Goal: Information Seeking & Learning: Learn about a topic

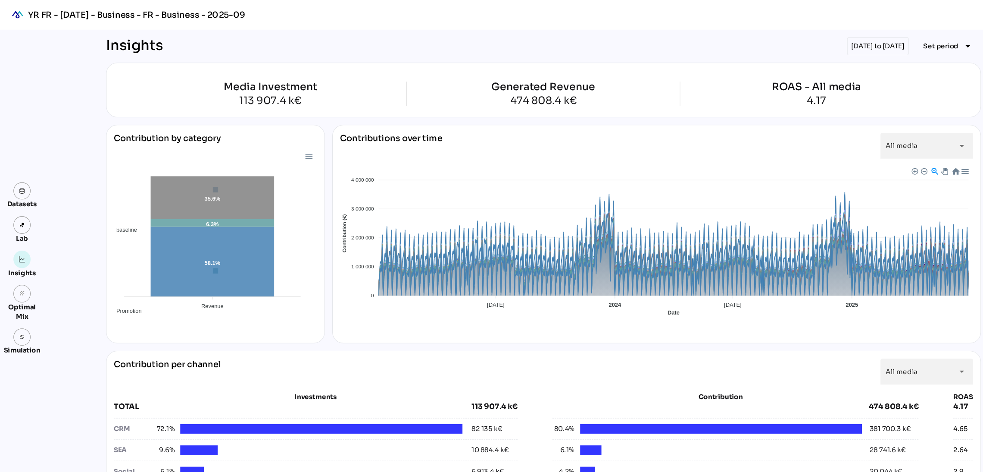
click at [819, 42] on div "01/01/2023 to 30/06/2025" at bounding box center [816, 42] width 57 height 17
click at [823, 35] on div "01/01/2023 to 30/06/2025" at bounding box center [816, 42] width 57 height 17
click at [867, 45] on span "Set period" at bounding box center [875, 43] width 33 height 10
click at [891, 141] on div "Custom Period" at bounding box center [877, 144] width 57 height 7
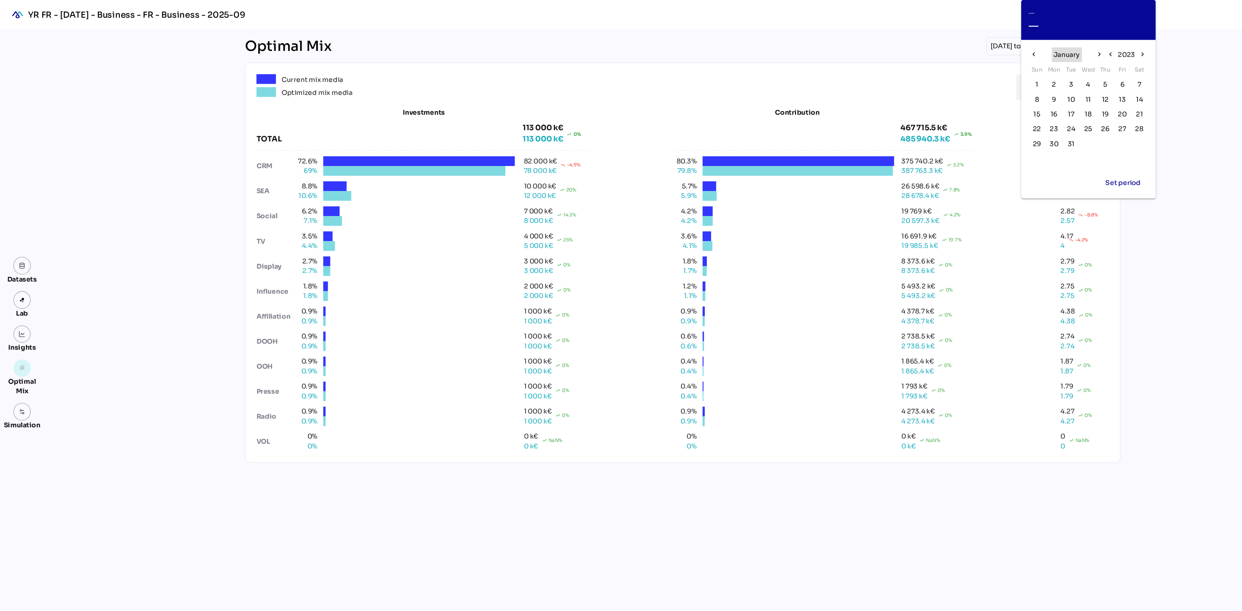
click at [995, 50] on span "January" at bounding box center [991, 51] width 25 height 10
click at [1024, 142] on button "Nov" at bounding box center [1011, 142] width 28 height 16
click at [1042, 48] on span "2023" at bounding box center [1047, 51] width 16 height 10
click at [1039, 65] on span "2025" at bounding box center [1037, 68] width 16 height 10
click at [1003, 52] on span "November" at bounding box center [991, 51] width 33 height 10
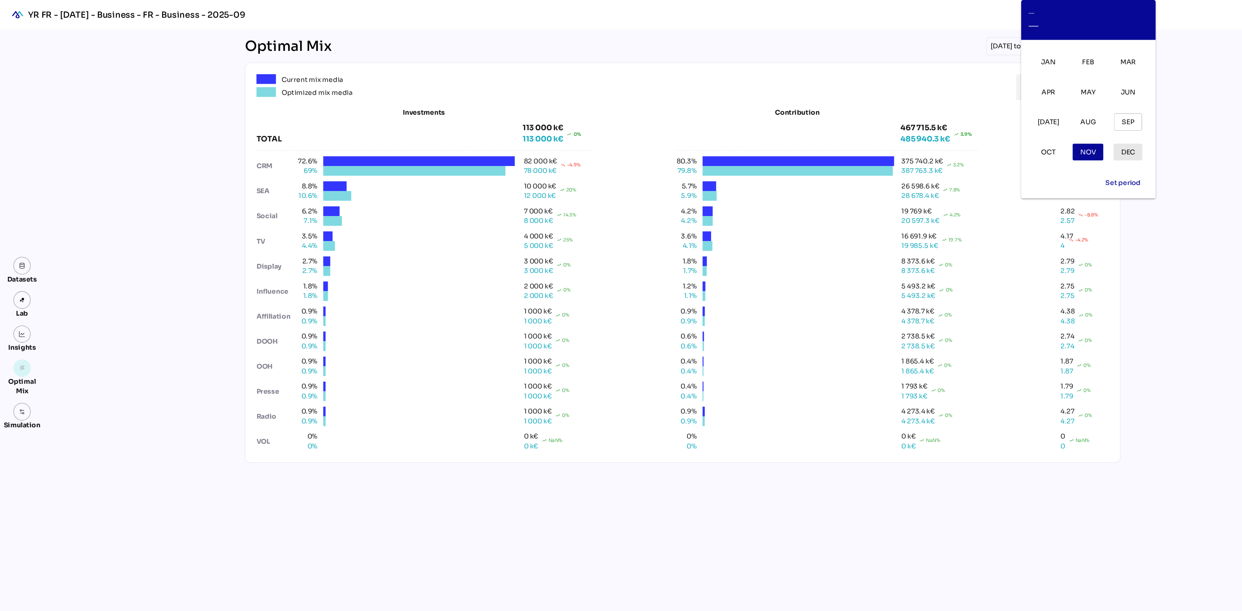
click at [1048, 145] on span "Dec" at bounding box center [1048, 141] width 13 height 10
click at [1002, 53] on span "December" at bounding box center [991, 51] width 33 height 10
click at [1012, 147] on span "Nov" at bounding box center [1011, 141] width 15 height 12
click at [1042, 50] on span "2025" at bounding box center [1047, 51] width 16 height 10
click at [1022, 66] on div "2024" at bounding box center [1011, 68] width 25 height 14
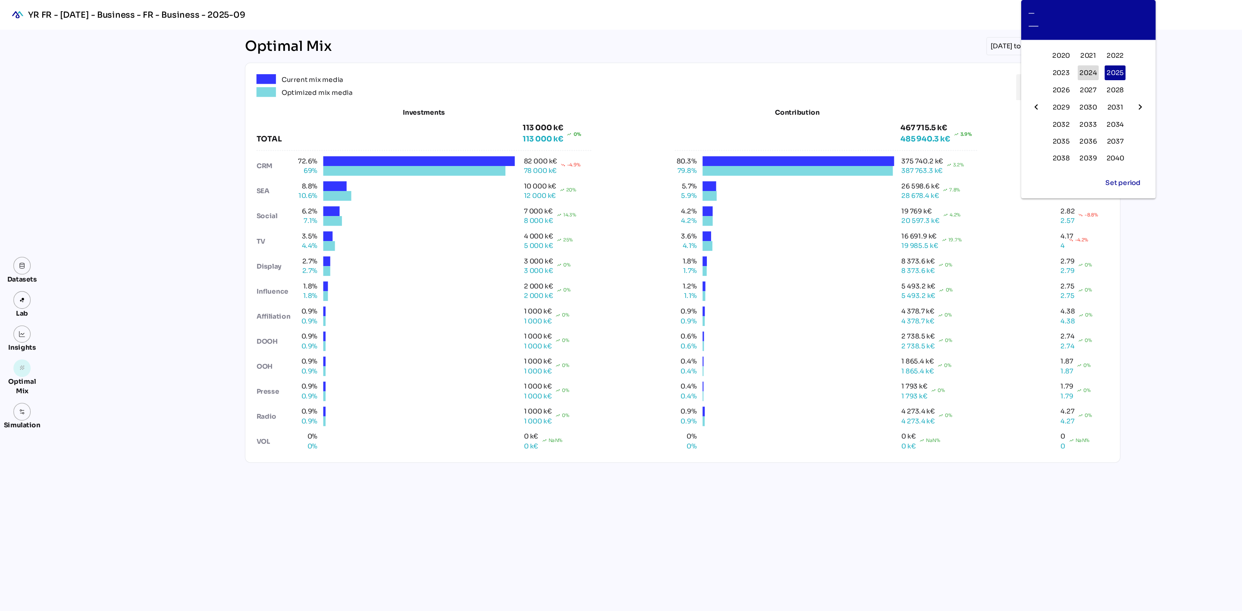
click at [1012, 66] on span "2024" at bounding box center [1012, 68] width 16 height 10
click at [1044, 52] on span "2024" at bounding box center [1047, 51] width 16 height 10
click at [1035, 67] on span "2025" at bounding box center [1037, 68] width 16 height 10
click at [1036, 49] on icon "chevron_left" at bounding box center [1032, 50] width 7 height 7
click at [996, 49] on span "November" at bounding box center [991, 51] width 33 height 10
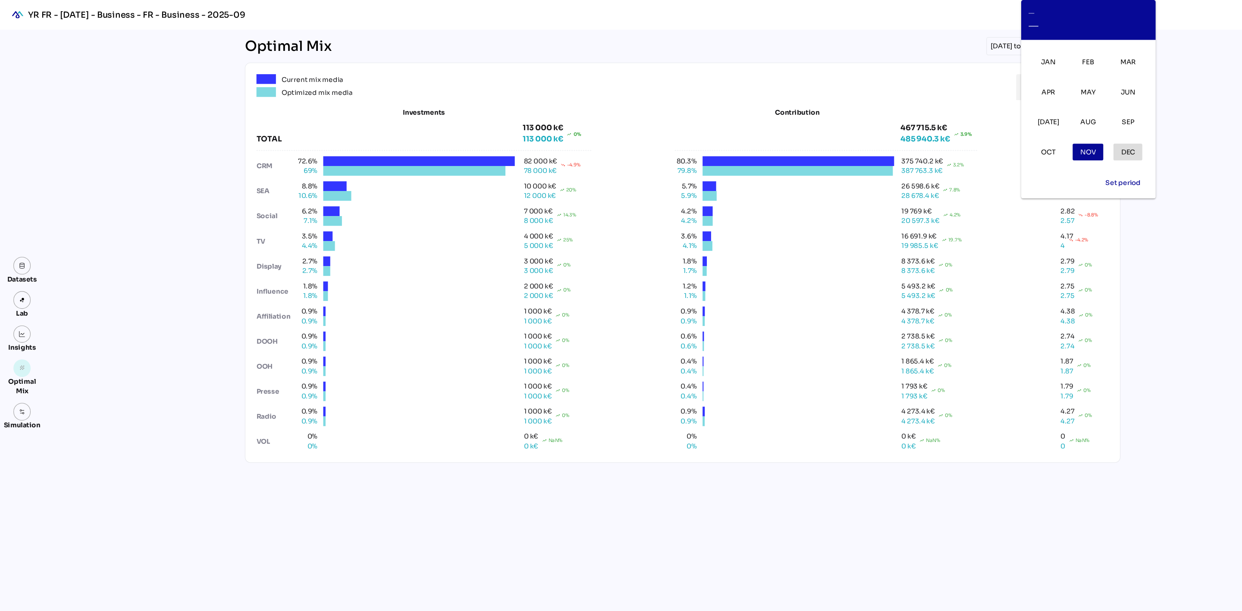
click at [1048, 141] on span "Dec" at bounding box center [1048, 141] width 13 height 10
click at [963, 79] on span "1" at bounding box center [964, 78] width 3 height 9
click at [995, 131] on span "31" at bounding box center [995, 133] width 6 height 9
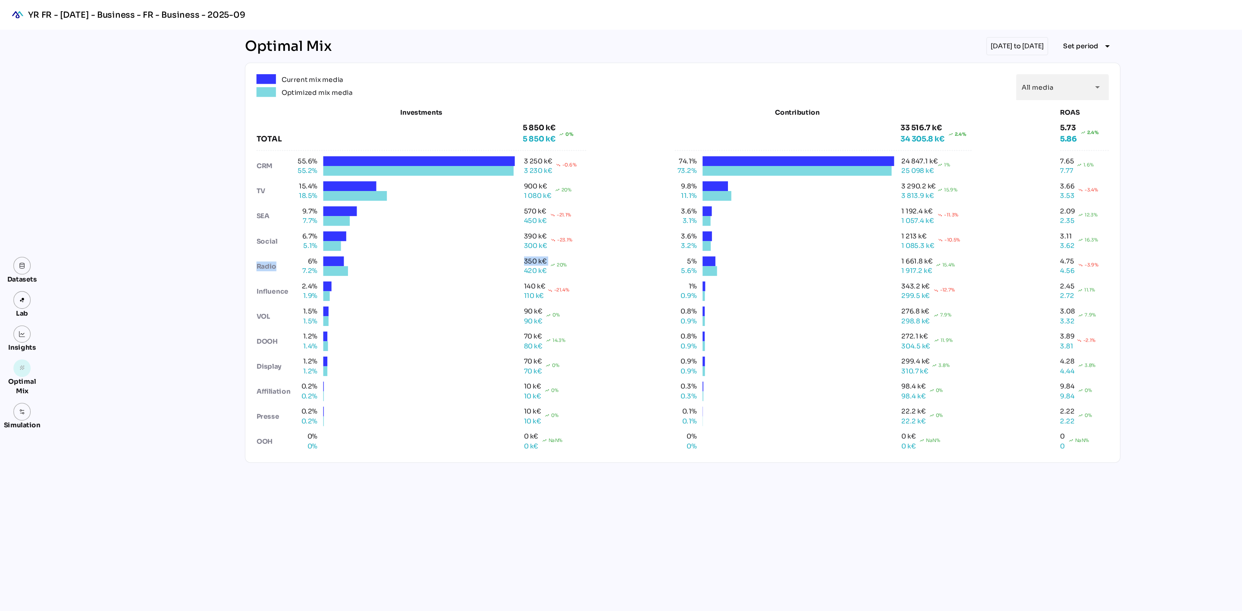
drag, startPoint x: 273, startPoint y: 250, endPoint x: 483, endPoint y: 244, distance: 209.6
click at [483, 244] on div "6% 350 k€ Radio 7.2% 420 k€ trending_up 20%" at bounding box center [391, 247] width 307 height 18
drag, startPoint x: 483, startPoint y: 252, endPoint x: 533, endPoint y: 254, distance: 50.5
click at [533, 254] on div "Radio 7.2% 420 k€ trending_up 20%" at bounding box center [391, 251] width 307 height 9
drag, startPoint x: 626, startPoint y: 249, endPoint x: 733, endPoint y: 252, distance: 106.5
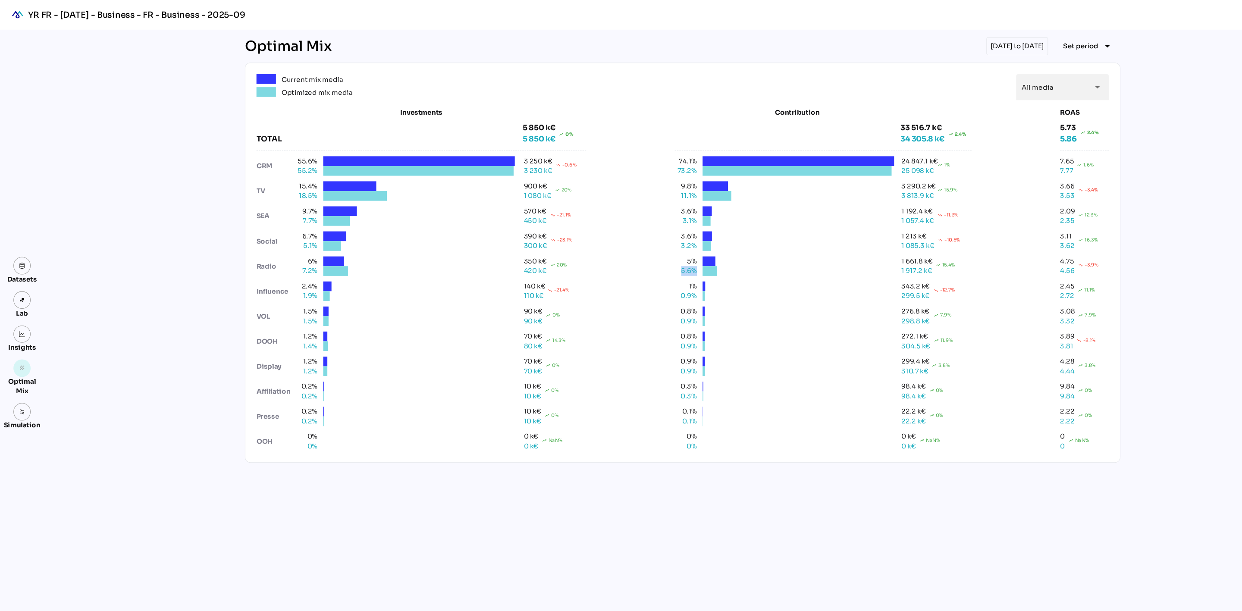
click at [733, 252] on div "Investments TOTAL 5 850 k€ 5 850 k€ trending_up 0% 55.6% 3 250 k€ CRM 55.2% 3 2…" at bounding box center [634, 259] width 792 height 319
drag, startPoint x: 824, startPoint y: 247, endPoint x: 893, endPoint y: 246, distance: 68.6
click at [893, 246] on div "5% 1 661.8 k€ 5.6% 1 917.2 k€ trending_up 15.4%" at bounding box center [765, 247] width 276 height 18
click at [905, 247] on div "Investments TOTAL 5 850 k€ 5 850 k€ trending_up 0% 55.6% 3 250 k€ CRM 55.2% 3 2…" at bounding box center [634, 259] width 792 height 319
drag, startPoint x: 817, startPoint y: 253, endPoint x: 932, endPoint y: 252, distance: 115.1
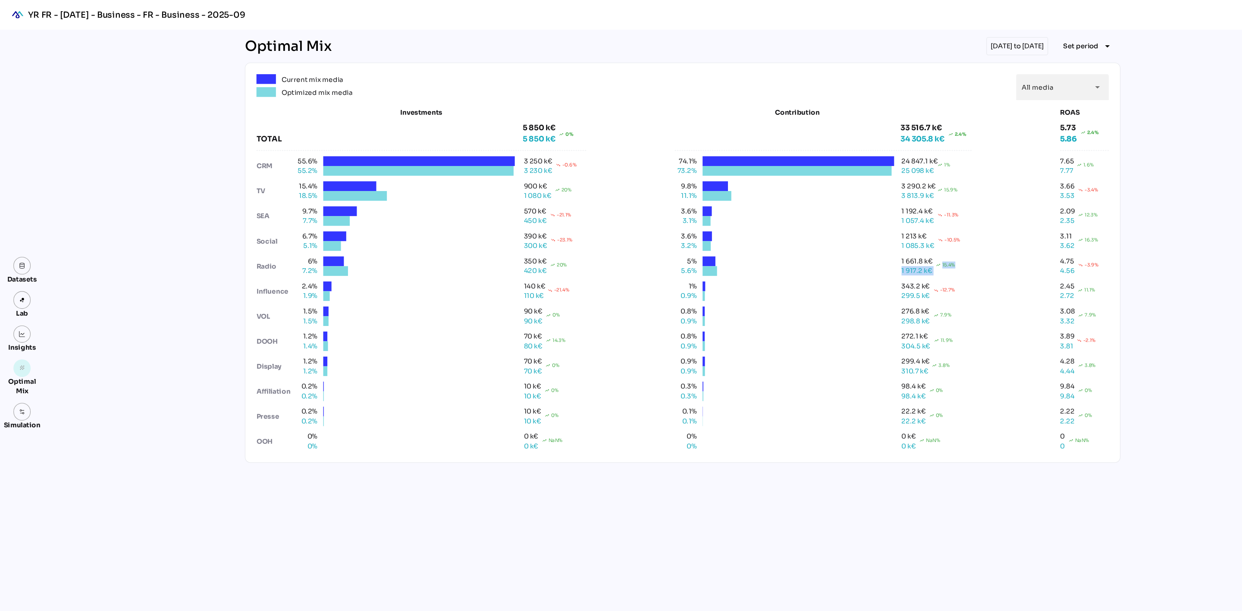
click at [932, 252] on div "Investments TOTAL 5 850 k€ 5 850 k€ trending_up 0% 55.6% 3 250 k€ CRM 55.2% 3 2…" at bounding box center [634, 259] width 792 height 319
drag, startPoint x: 978, startPoint y: 246, endPoint x: 1034, endPoint y: 255, distance: 57.3
click at [1034, 255] on div "Current mix media Optimized mix media All media ********* arrow_drop_down Inves…" at bounding box center [635, 244] width 814 height 372
click at [1032, 253] on div "Current mix media Optimized mix media All media ********* arrow_drop_down Inves…" at bounding box center [635, 244] width 814 height 372
click at [22, 310] on img at bounding box center [21, 311] width 6 height 6
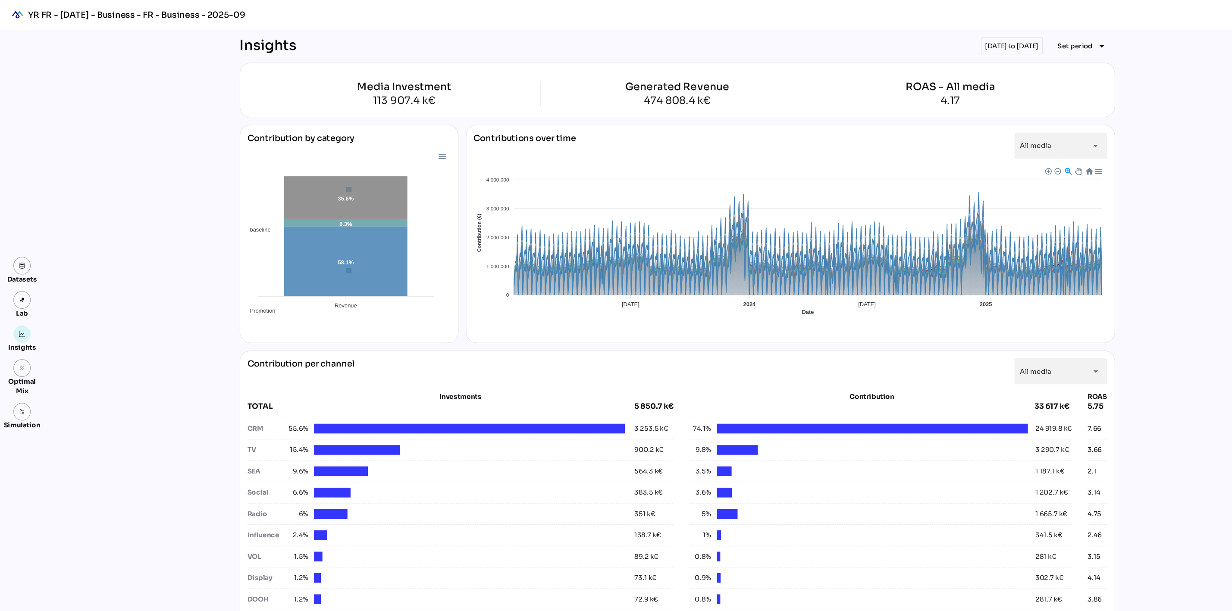
click at [961, 40] on div "01/12/2024 to 31/12/2024" at bounding box center [940, 42] width 57 height 17
click at [988, 47] on span "Set period" at bounding box center [999, 43] width 33 height 10
click at [995, 142] on div "Custom Period" at bounding box center [1001, 144] width 57 height 7
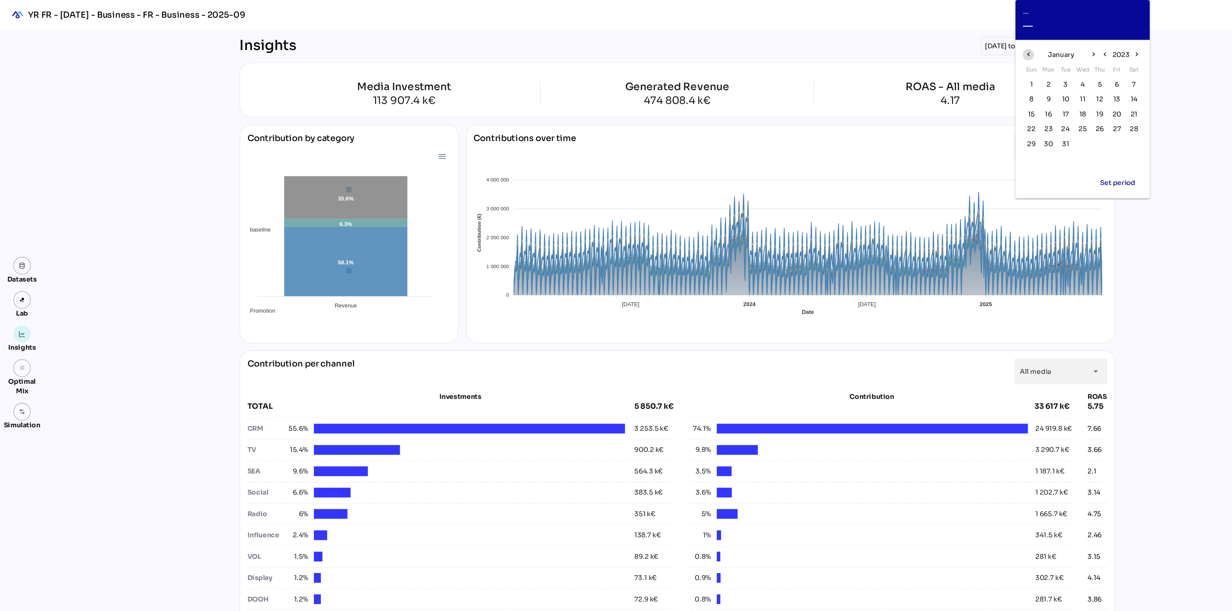
click at [955, 50] on icon "chevron_left" at bounding box center [956, 50] width 7 height 7
click at [1047, 48] on span "2022" at bounding box center [1042, 51] width 16 height 10
click at [1015, 69] on button "2024" at bounding box center [1006, 68] width 19 height 14
click at [956, 53] on icon "chevron_left" at bounding box center [956, 50] width 7 height 7
click at [975, 94] on span "4" at bounding box center [975, 92] width 4 height 9
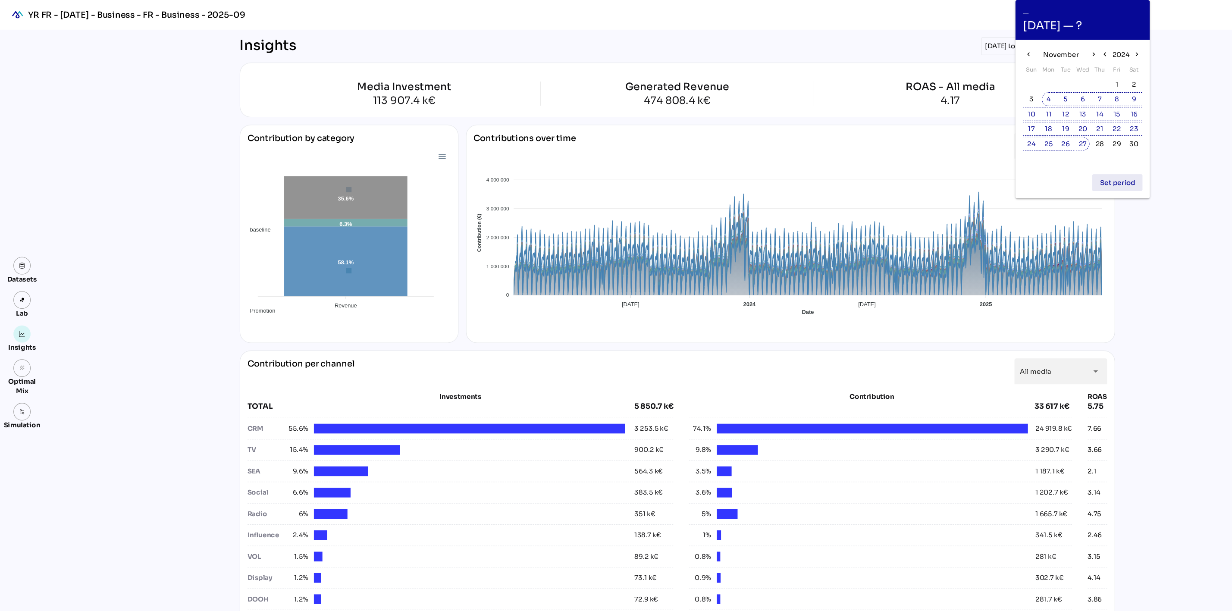
click at [1045, 175] on span "Set period" at bounding box center [1039, 170] width 33 height 12
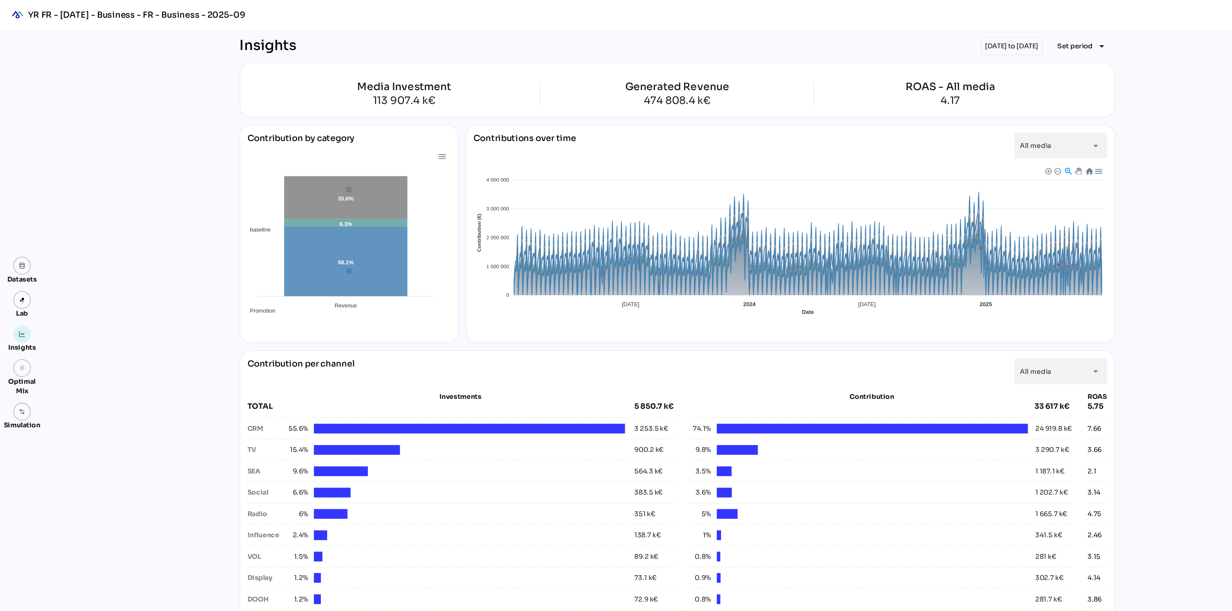
click at [959, 45] on div "01/12/2024 to 31/12/2024" at bounding box center [940, 42] width 57 height 17
click at [1005, 46] on span "Set period" at bounding box center [999, 43] width 33 height 10
click at [1016, 144] on div "Custom Period" at bounding box center [1001, 144] width 57 height 7
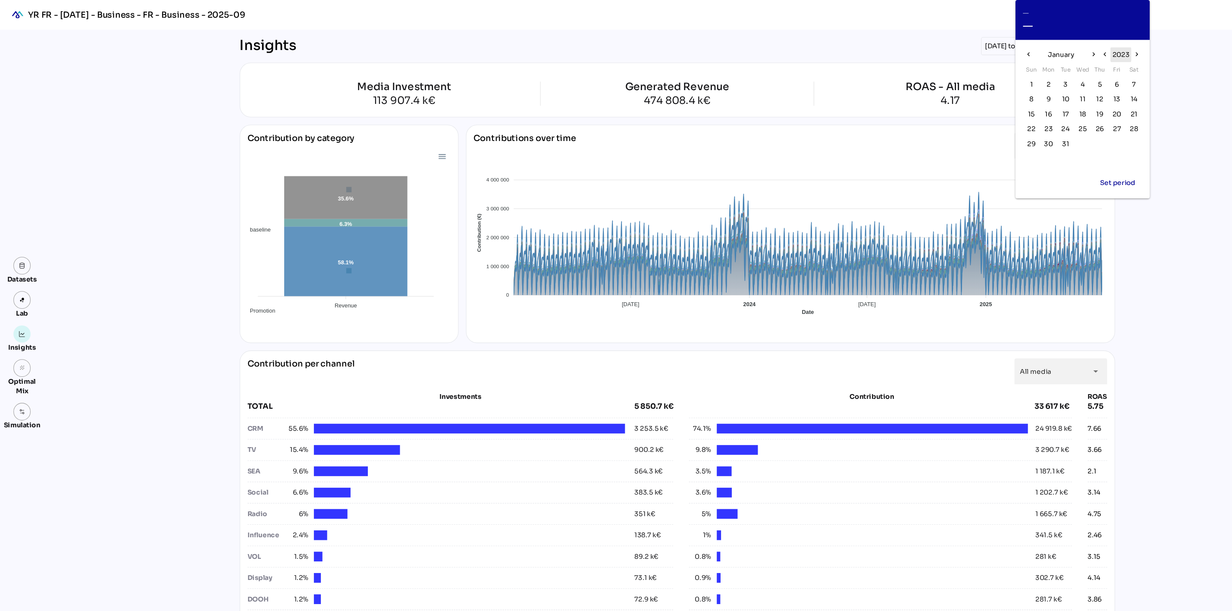
click at [1041, 49] on span "2023" at bounding box center [1042, 51] width 16 height 10
click at [1005, 69] on span "2024" at bounding box center [1007, 68] width 16 height 10
click at [998, 51] on span "January" at bounding box center [986, 51] width 25 height 10
click at [1006, 141] on span "Nov" at bounding box center [1006, 141] width 15 height 10
click at [978, 91] on span "4" at bounding box center [974, 92] width 9 height 9
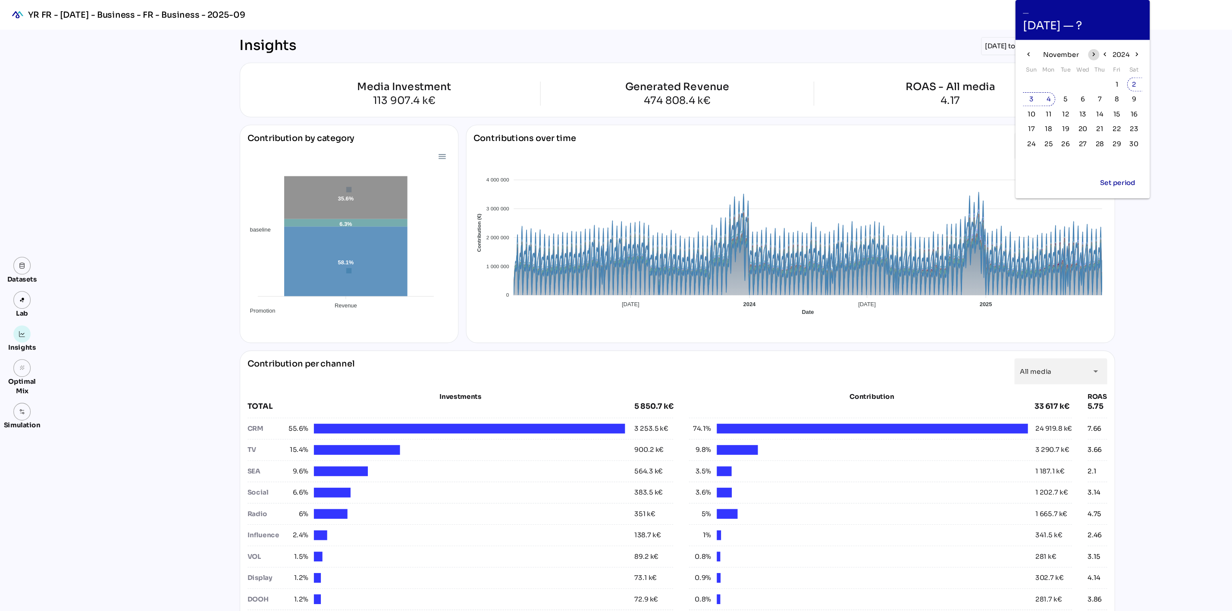
click at [1016, 48] on icon "chevron_right" at bounding box center [1017, 50] width 7 height 7
click at [988, 131] on span "31" at bounding box center [991, 133] width 6 height 9
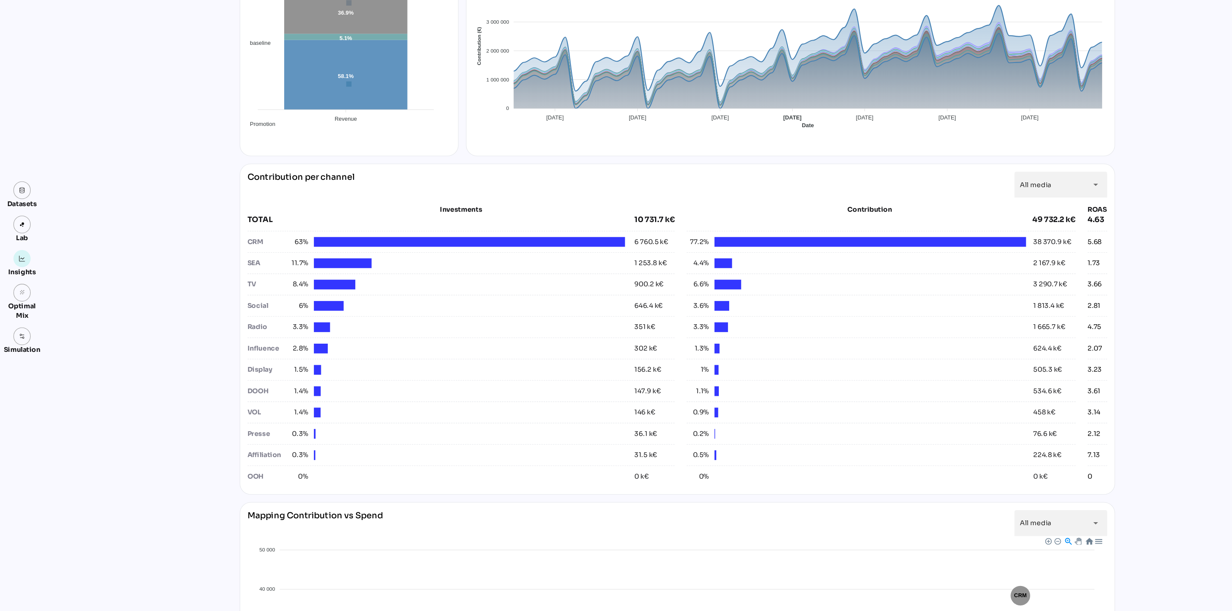
scroll to position [138, 0]
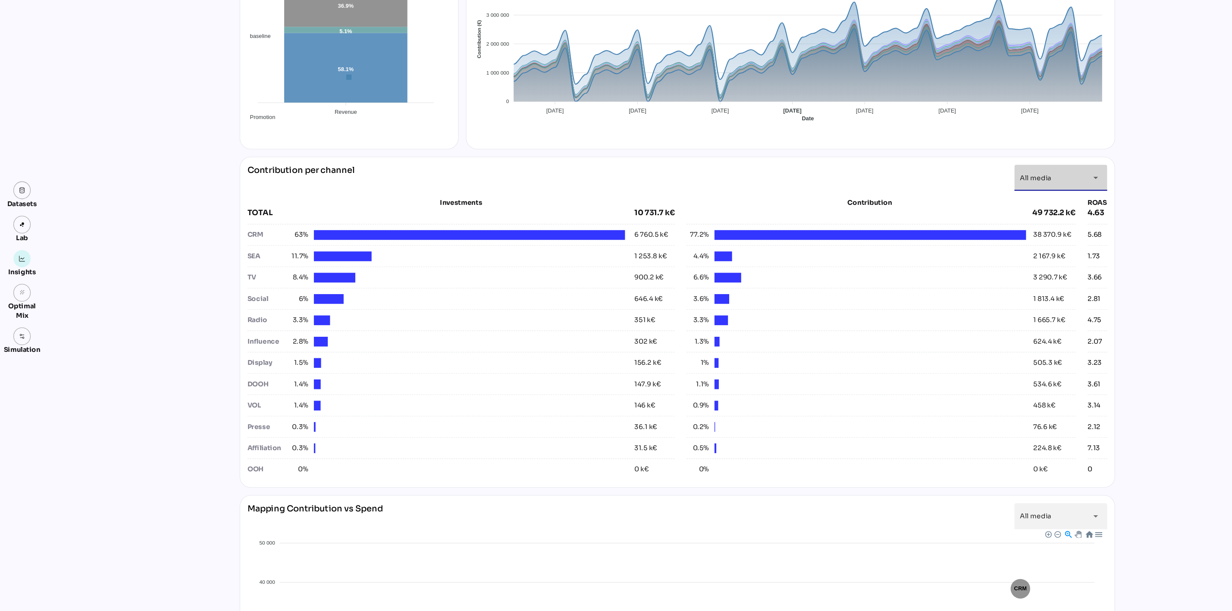
click at [969, 209] on span "All media" at bounding box center [962, 208] width 29 height 8
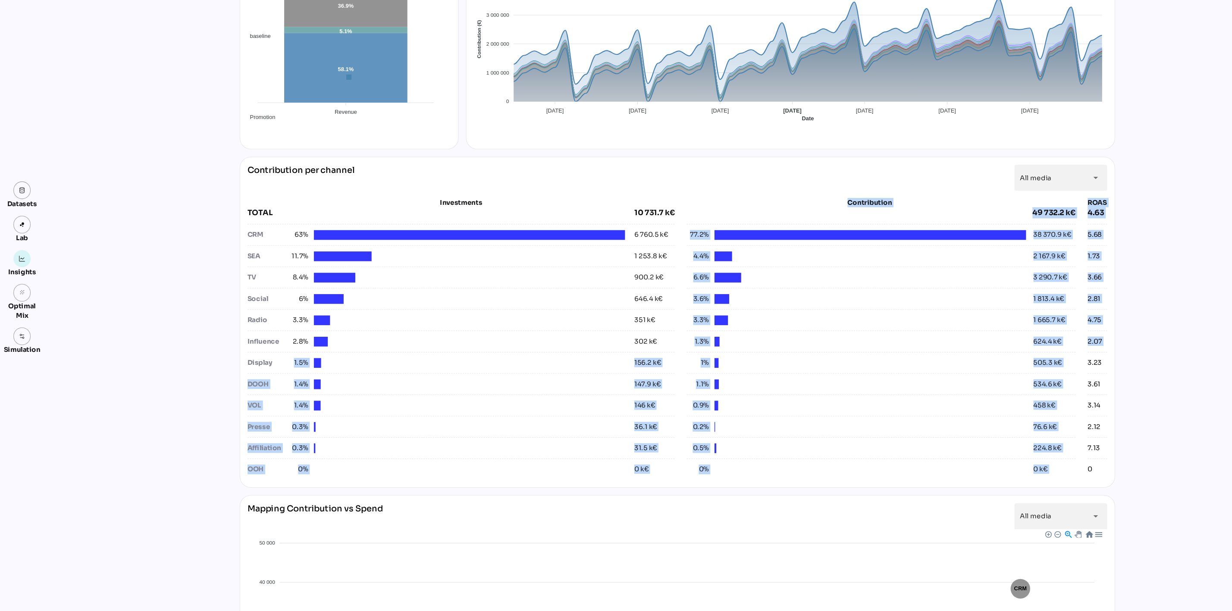
drag, startPoint x: 264, startPoint y: 382, endPoint x: 1008, endPoint y: 387, distance: 744.6
click at [1008, 387] on div "Investments TOTAL 10 731.7 k€ CRM 63% 6 760.5 k€ SEA 11.7% 1 253.8 k€ TV 8.4% 9…" at bounding box center [629, 358] width 799 height 262
click at [1009, 389] on div "Investments TOTAL 10 731.7 k€ CRM 63% 6 760.5 k€ SEA 11.7% 1 253.8 k€ TV 8.4% 9…" at bounding box center [629, 358] width 799 height 262
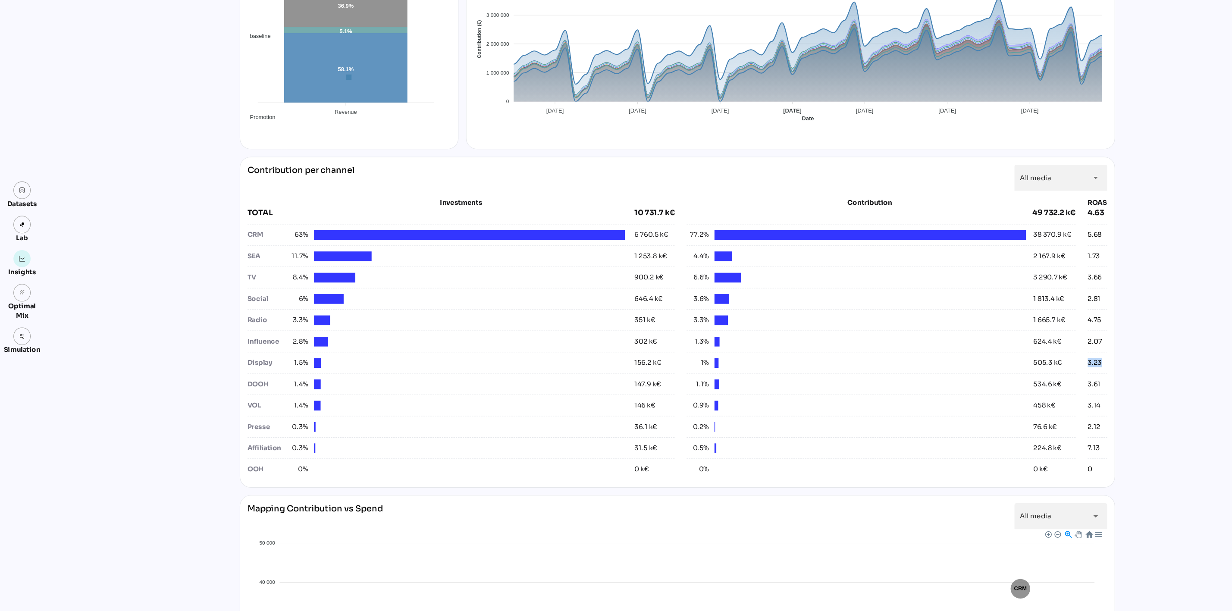
drag, startPoint x: 1011, startPoint y: 381, endPoint x: 1035, endPoint y: 383, distance: 23.4
click at [1035, 383] on div "Contribution per channel All media ********* arrow_drop_down Investments TOTAL …" at bounding box center [630, 342] width 814 height 308
drag, startPoint x: 1028, startPoint y: 445, endPoint x: 635, endPoint y: 447, distance: 392.8
click at [637, 447] on div "Investments TOTAL 10 731.7 k€ CRM 63% 6 760.5 k€ SEA 11.7% 1 253.8 k€ TV 8.4% 9…" at bounding box center [629, 358] width 799 height 262
click at [599, 441] on div "36.1 k€" at bounding box center [600, 439] width 21 height 9
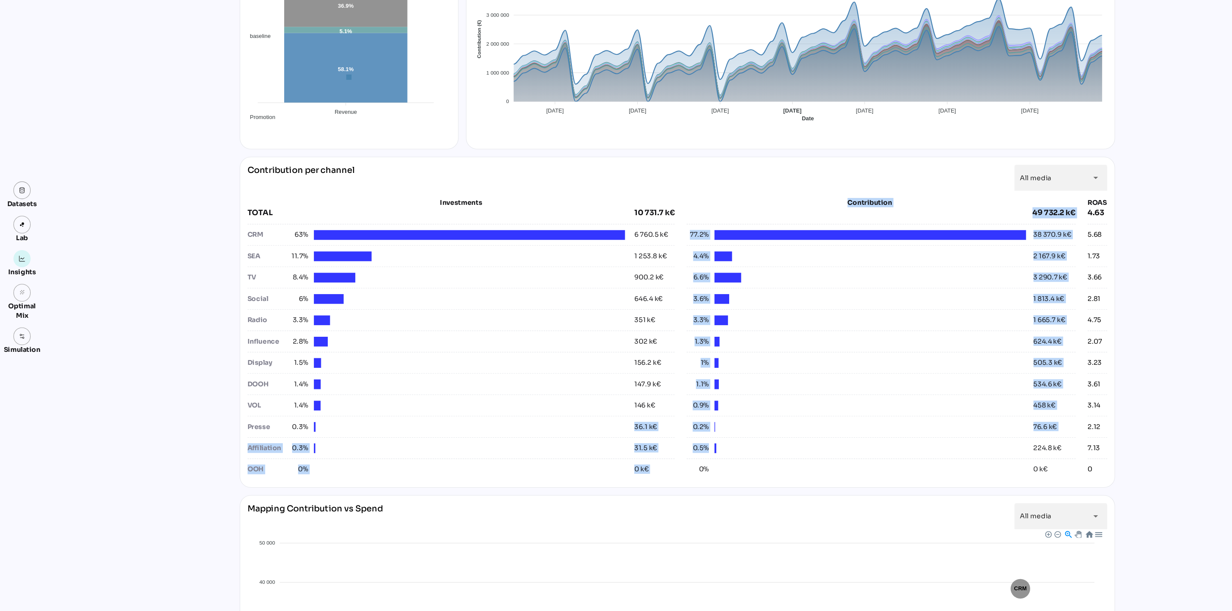
drag, startPoint x: 571, startPoint y: 440, endPoint x: 662, endPoint y: 482, distance: 99.5
click at [661, 469] on div "Investments TOTAL 10 731.7 k€ CRM 63% 6 760.5 k€ SEA 11.7% 1 253.8 k€ TV 8.4% 9…" at bounding box center [629, 358] width 799 height 262
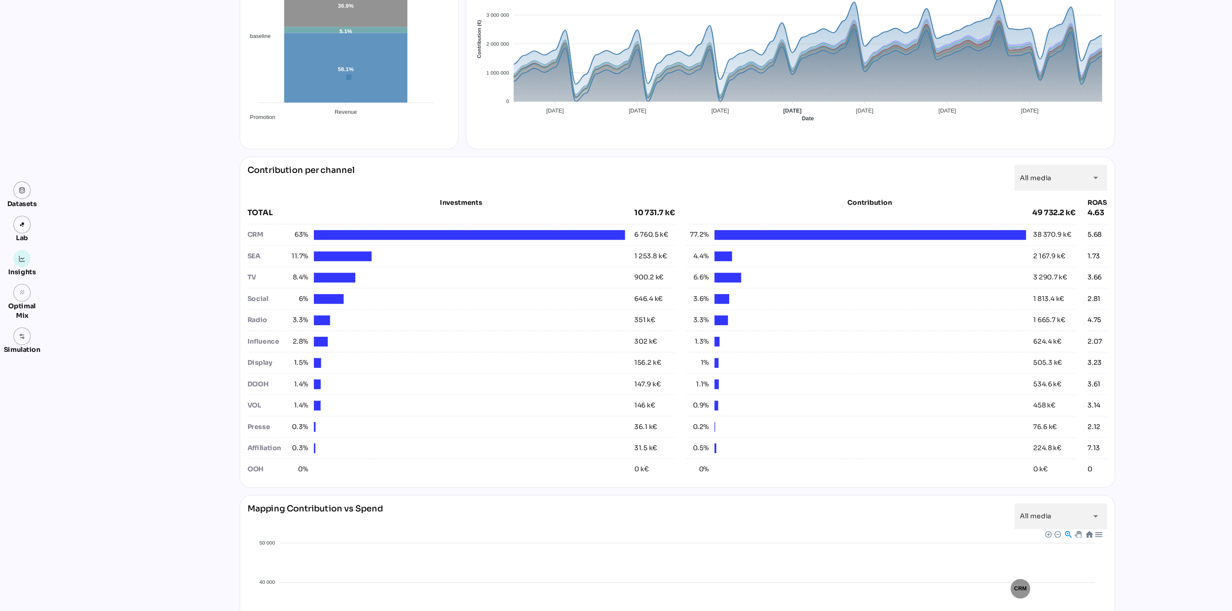
click at [666, 494] on div "Contribution per channel All media ********* arrow_drop_down Investments TOTAL …" at bounding box center [630, 342] width 814 height 308
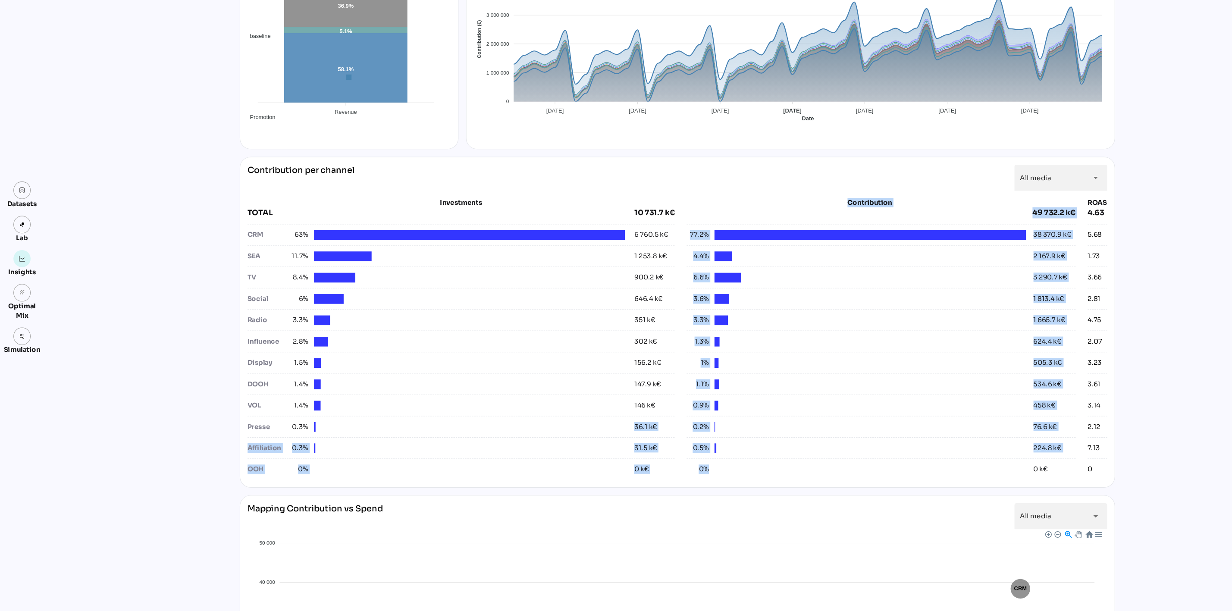
drag, startPoint x: 590, startPoint y: 437, endPoint x: 668, endPoint y: 488, distance: 93.2
click at [668, 488] on div "Investments TOTAL 10 731.7 k€ CRM 63% 6 760.5 k€ SEA 11.7% 1 253.8 k€ TV 8.4% 9…" at bounding box center [629, 358] width 799 height 262
click at [667, 496] on div "Contribution per channel All media ********* arrow_drop_down Investments TOTAL …" at bounding box center [630, 342] width 814 height 308
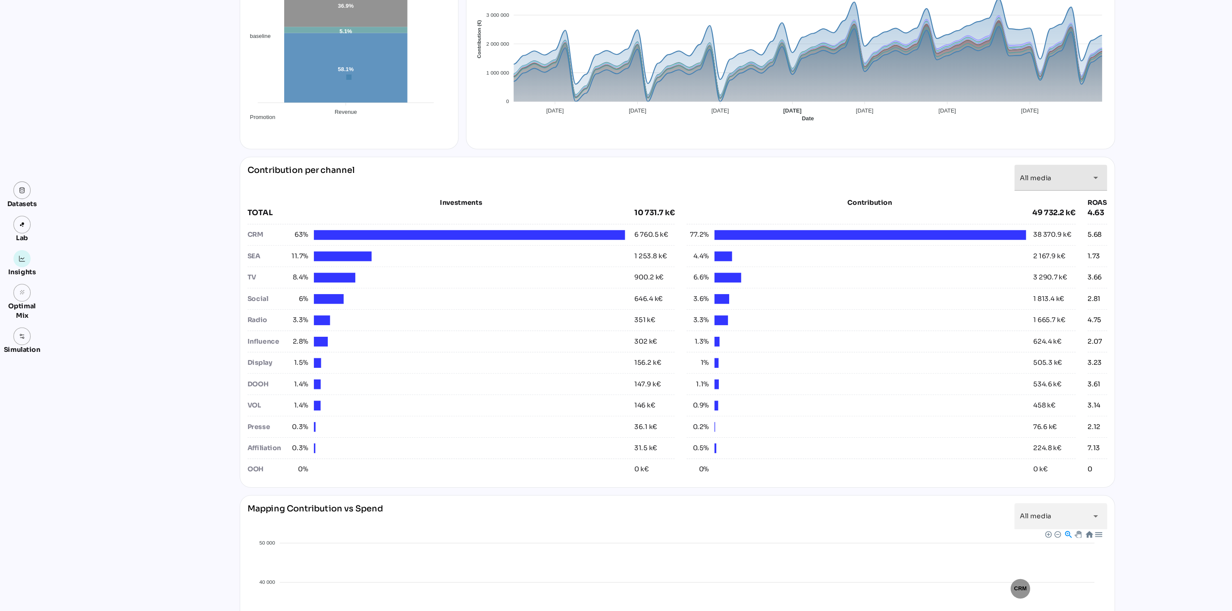
click at [1002, 206] on div "All media *********" at bounding box center [978, 208] width 60 height 24
click at [996, 203] on div "All media *********" at bounding box center [978, 208] width 60 height 24
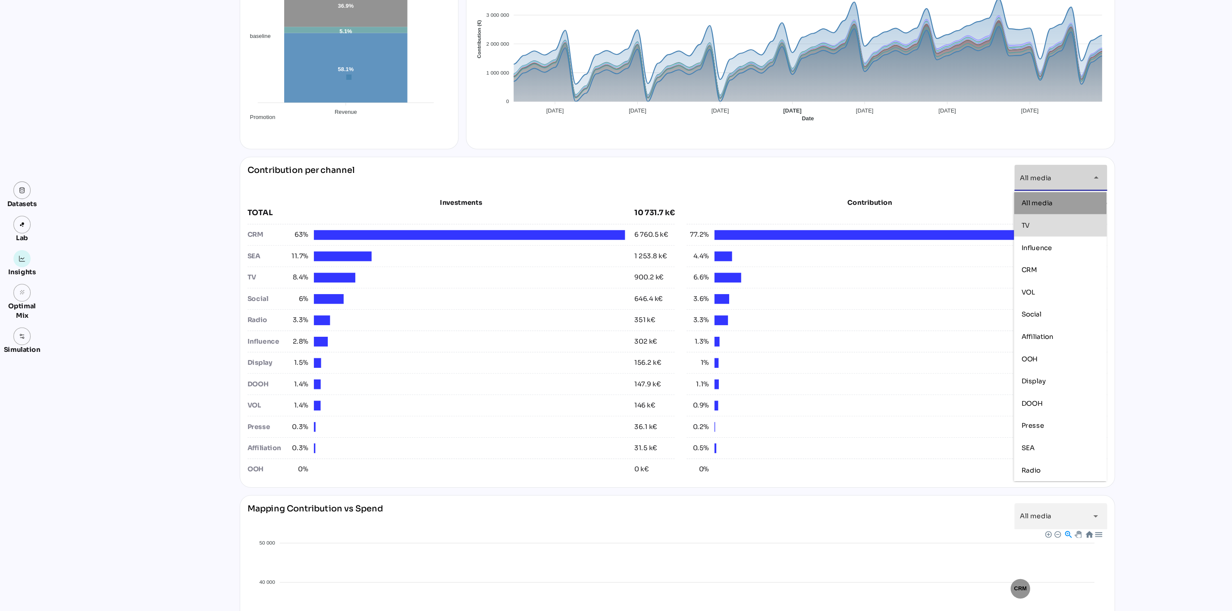
click at [989, 250] on div "TV" at bounding box center [986, 251] width 72 height 7
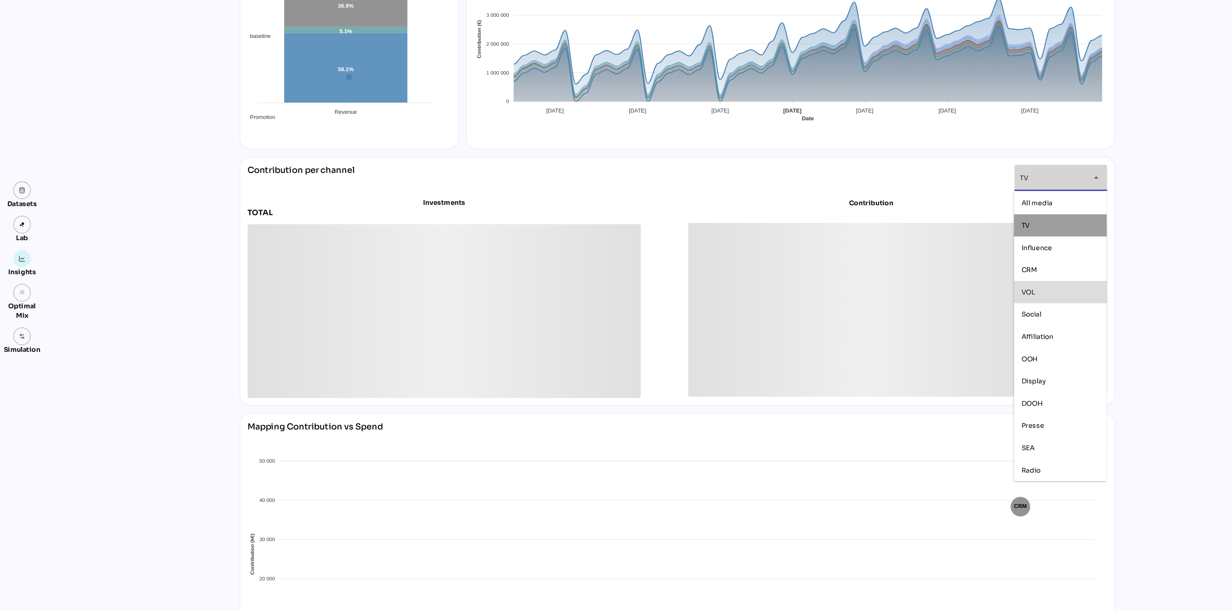
click at [989, 307] on div "VOL" at bounding box center [986, 314] width 86 height 21
click at [992, 335] on div "Social" at bounding box center [986, 334] width 72 height 7
click at [989, 395] on div "Display" at bounding box center [986, 396] width 72 height 7
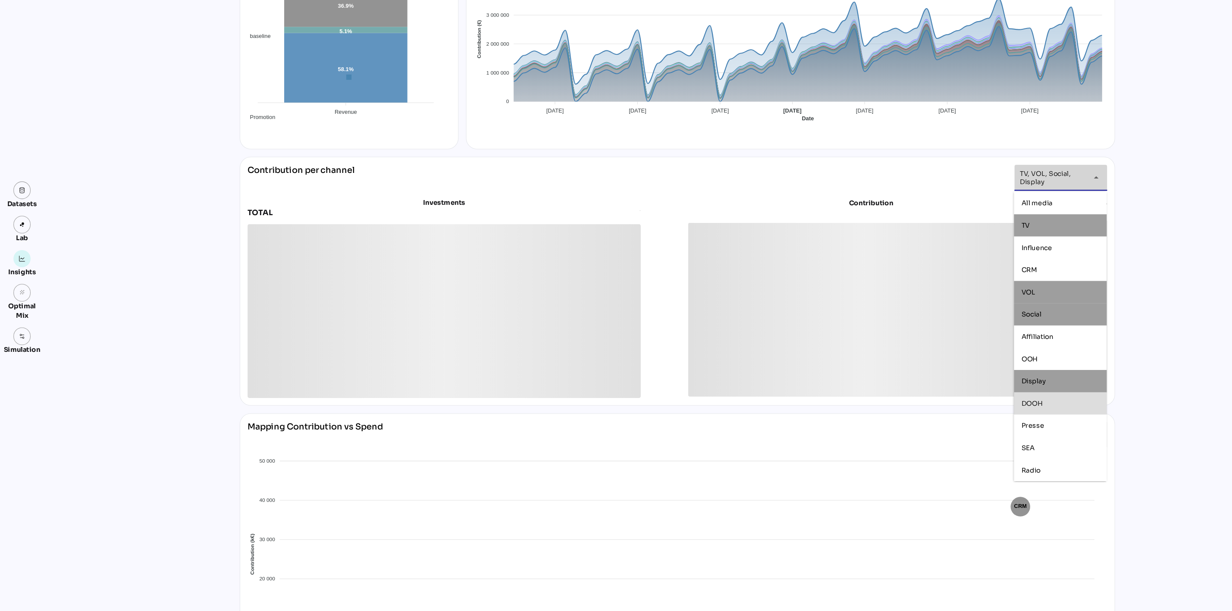
click at [989, 413] on div "DOOH" at bounding box center [986, 418] width 72 height 14
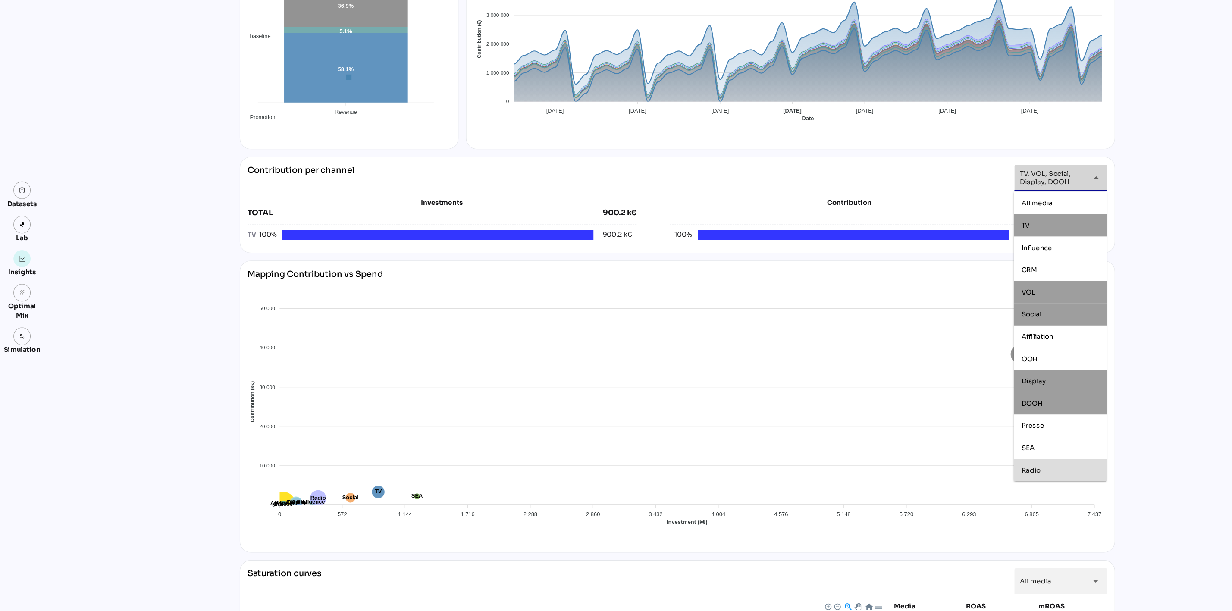
click at [990, 480] on div "Radio" at bounding box center [986, 479] width 72 height 7
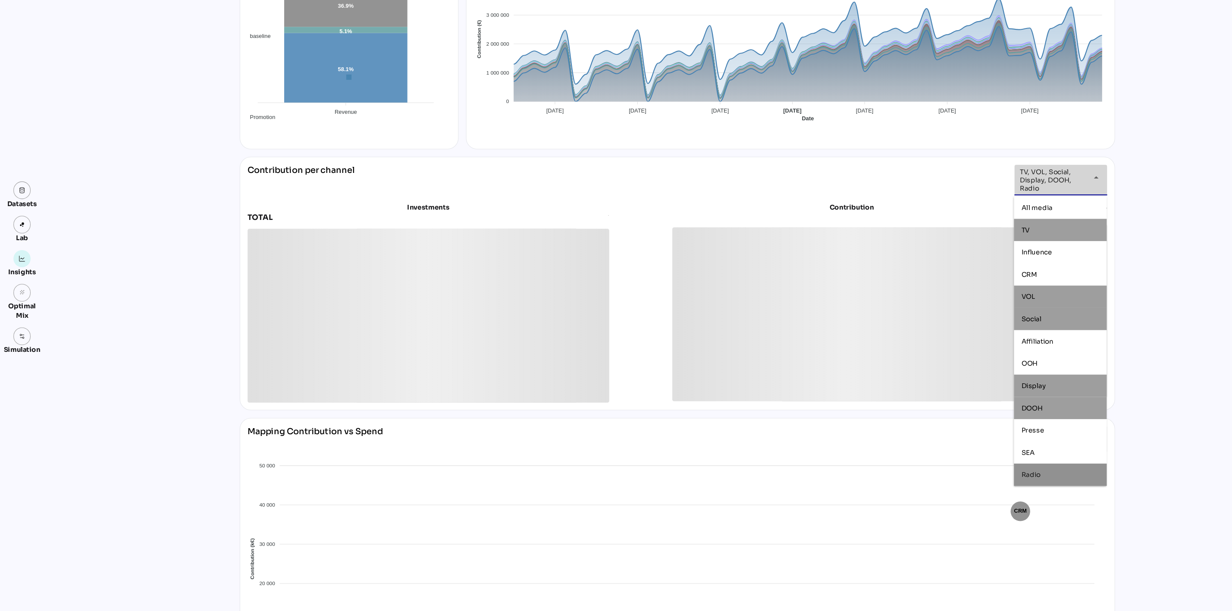
type input "**********"
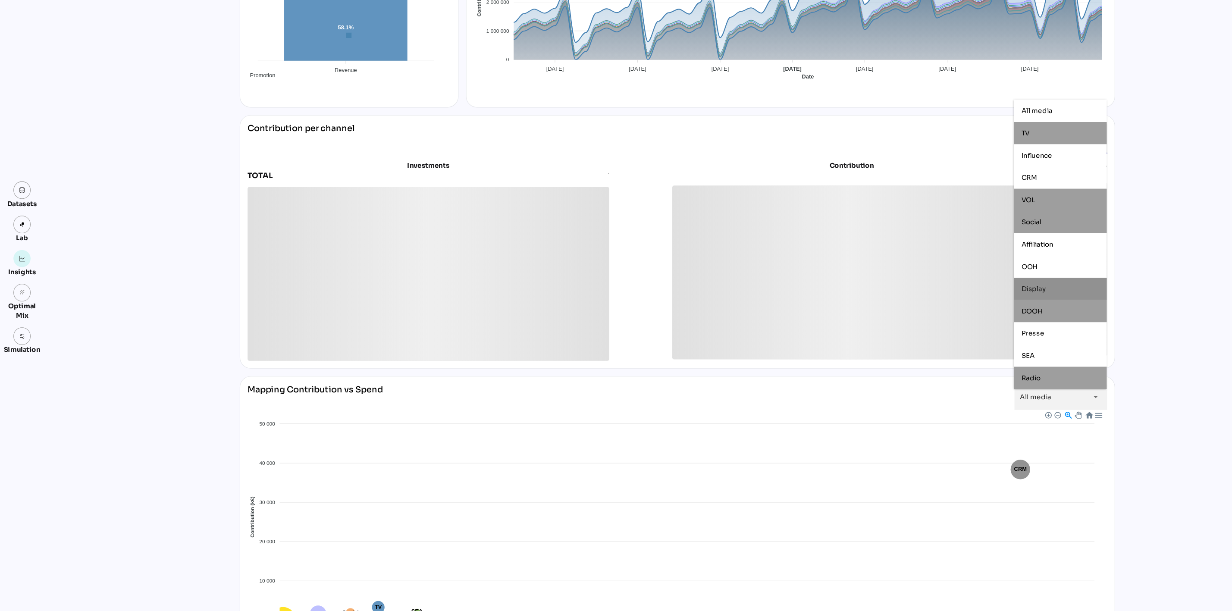
scroll to position [258, 0]
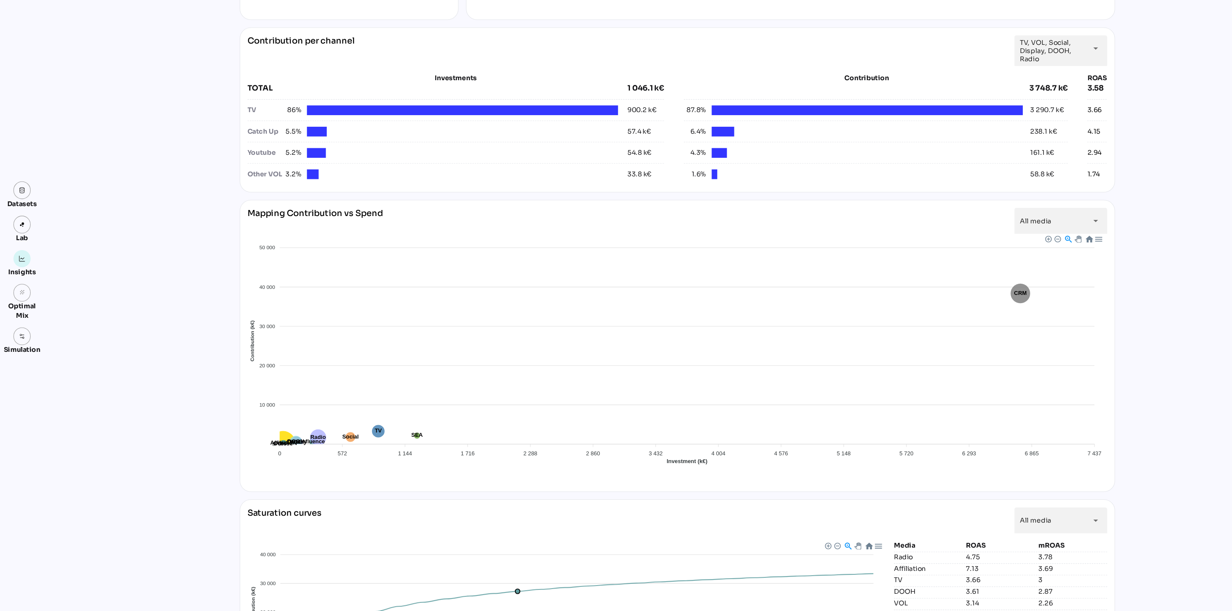
click at [1064, 405] on div "Datasets Lab Insights grain Optimal Mix Simulation Insights 04/11/2024 to 31/12…" at bounding box center [616, 243] width 1232 height 947
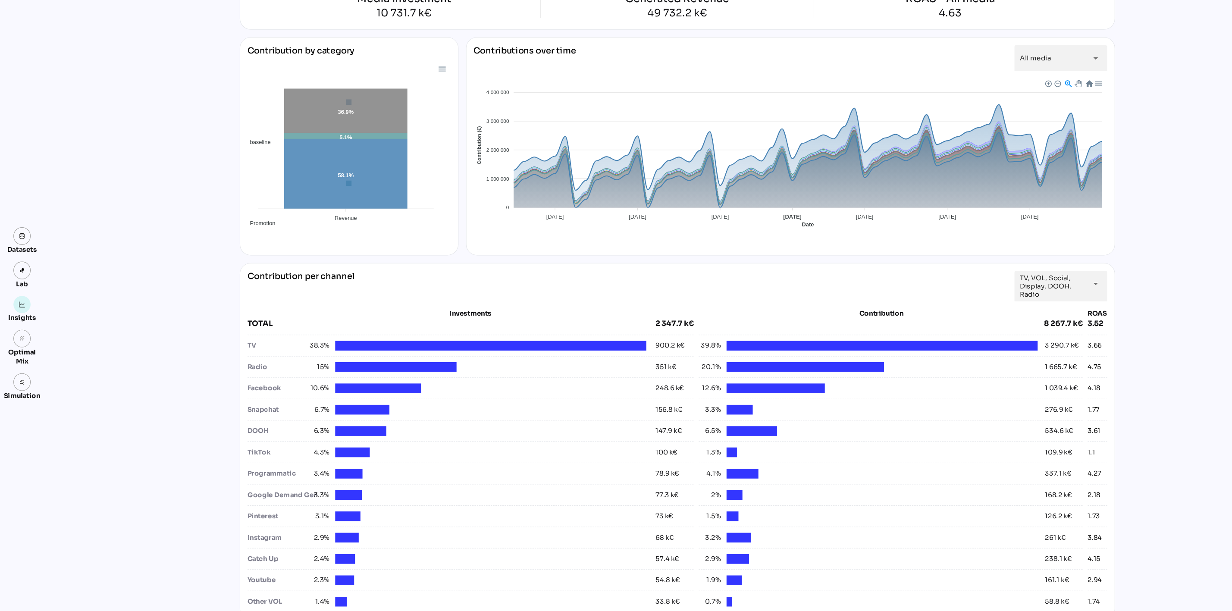
scroll to position [0, 0]
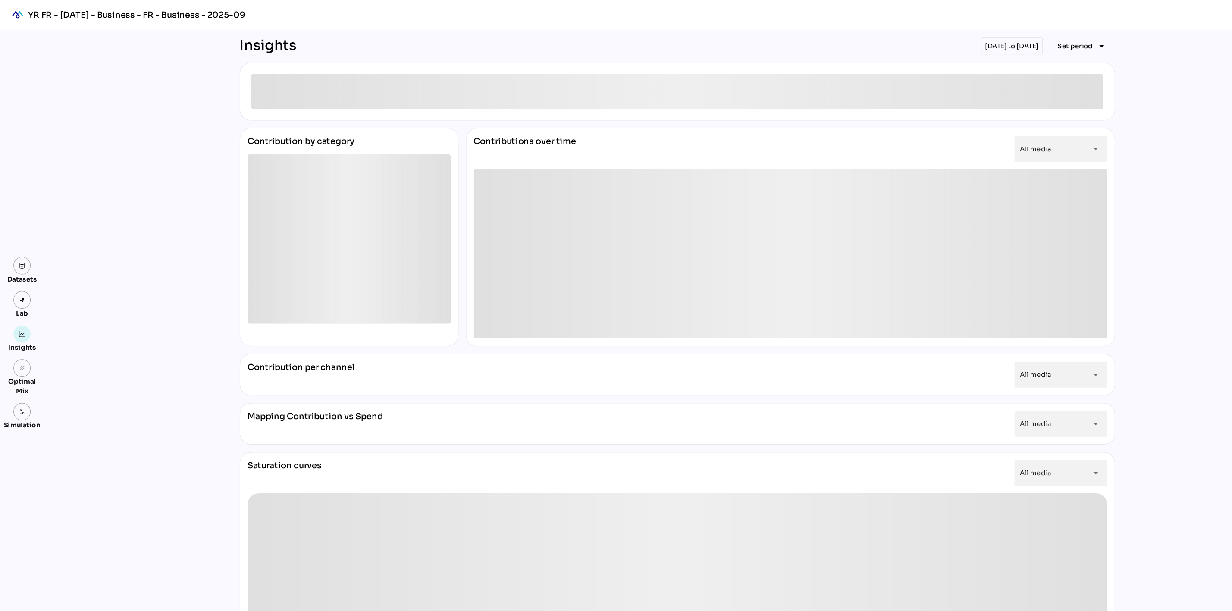
click at [950, 41] on div "04/11/2024 to 31/12/2024" at bounding box center [940, 42] width 57 height 17
click at [1010, 44] on span "Set period" at bounding box center [999, 43] width 33 height 10
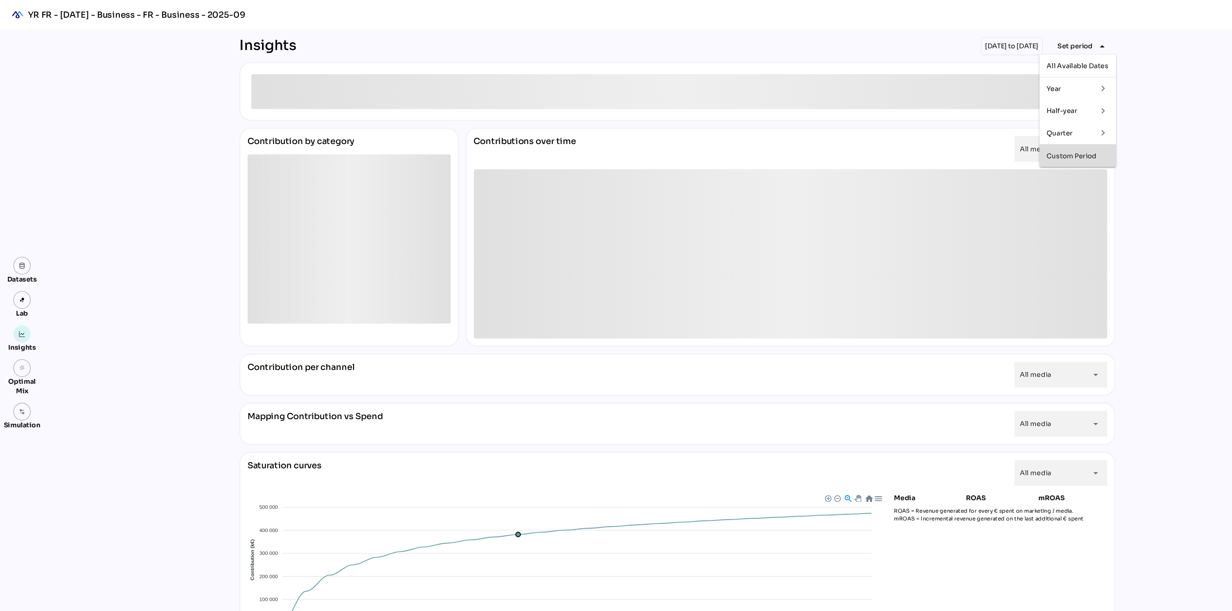
click at [1005, 142] on div "Custom Period" at bounding box center [1001, 144] width 57 height 7
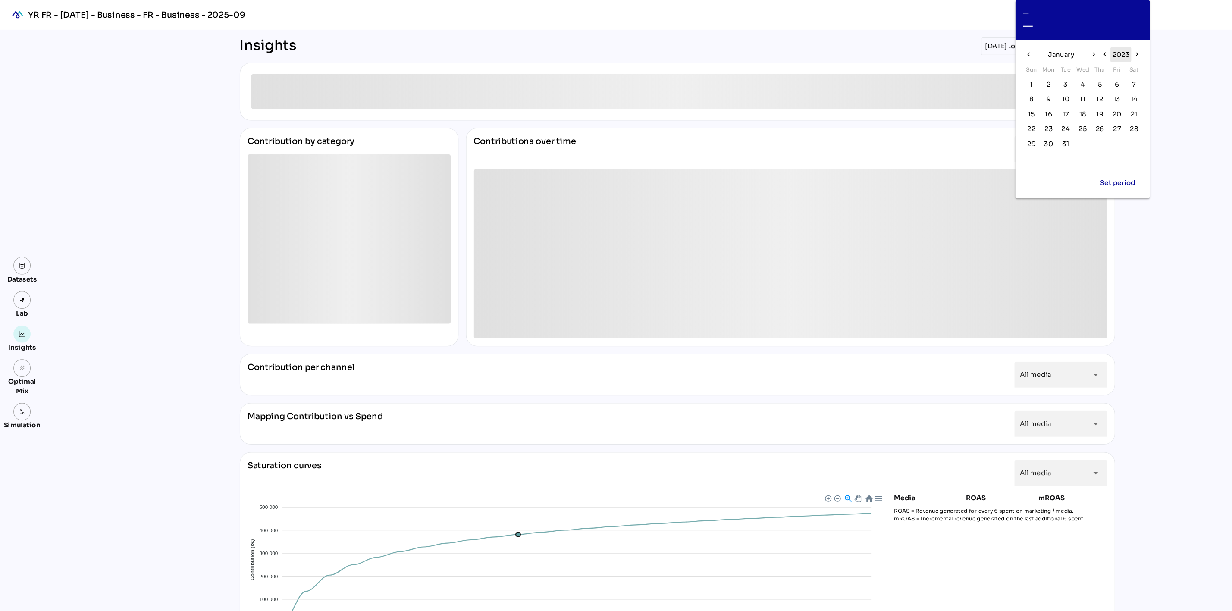
click at [1040, 48] on span "2023" at bounding box center [1042, 51] width 16 height 10
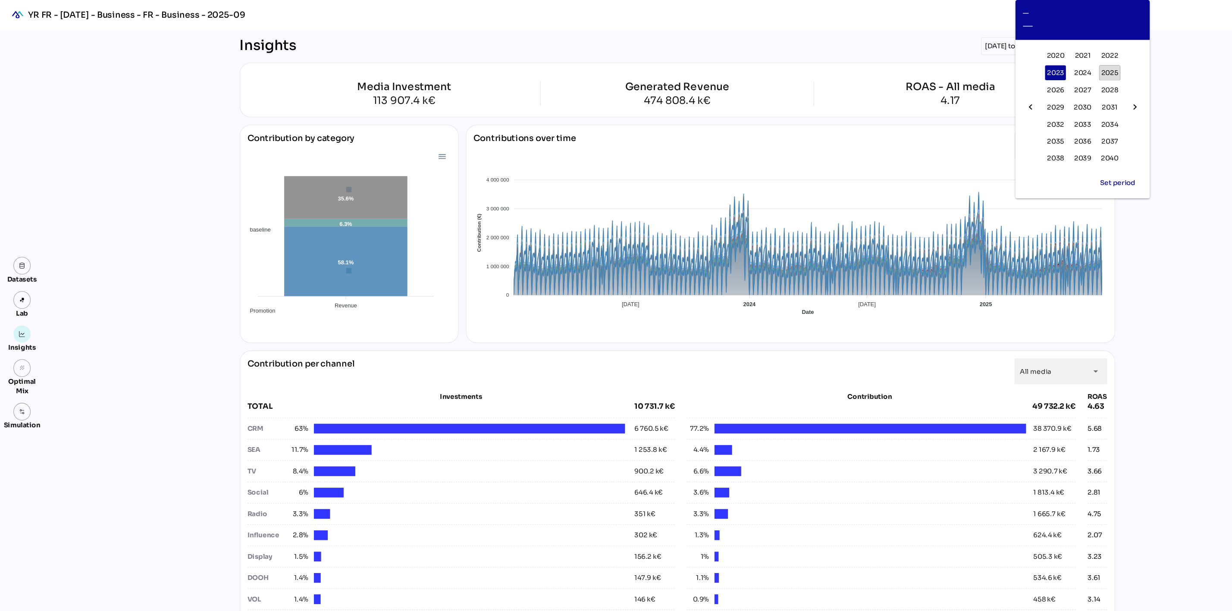
click at [1027, 66] on span "2025" at bounding box center [1032, 68] width 16 height 10
click at [997, 54] on span "January" at bounding box center [986, 51] width 25 height 10
click at [973, 86] on span "Apr" at bounding box center [969, 86] width 13 height 10
click at [976, 89] on span "7" at bounding box center [974, 92] width 3 height 9
click at [1014, 51] on icon "chevron_right" at bounding box center [1017, 50] width 7 height 7
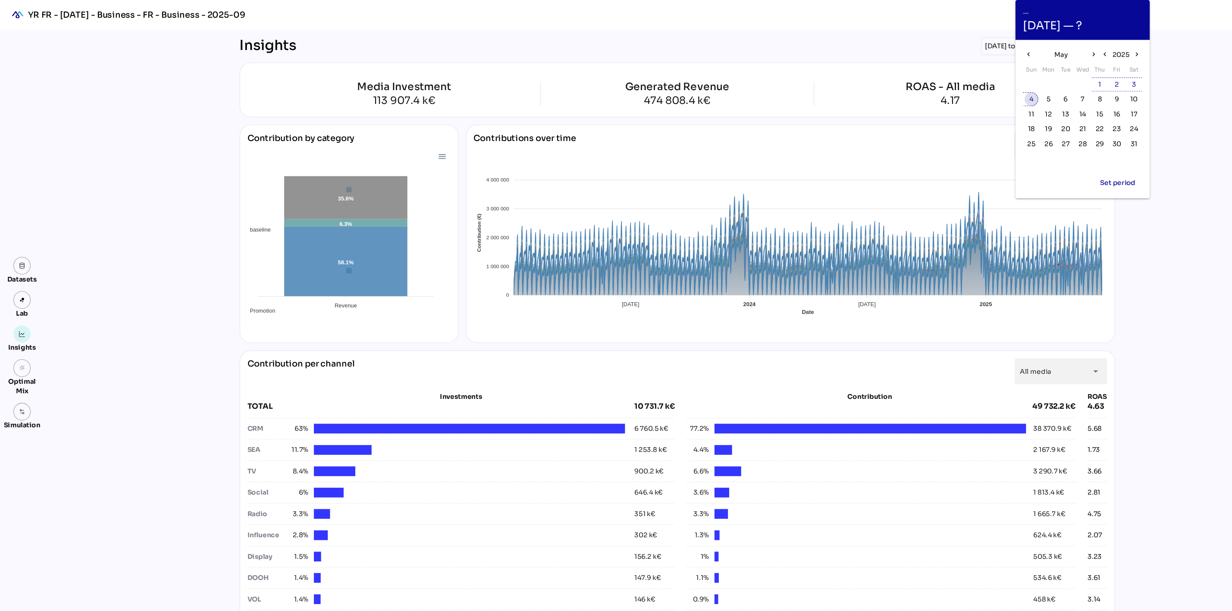
click at [957, 92] on span "4" at bounding box center [959, 92] width 4 height 9
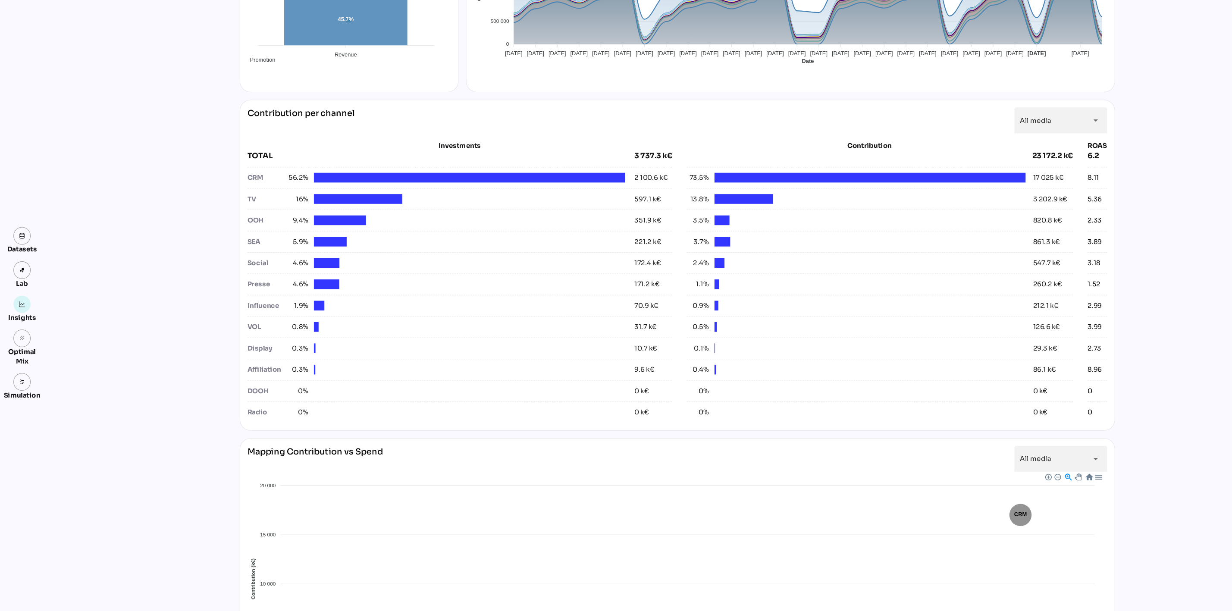
scroll to position [206, 0]
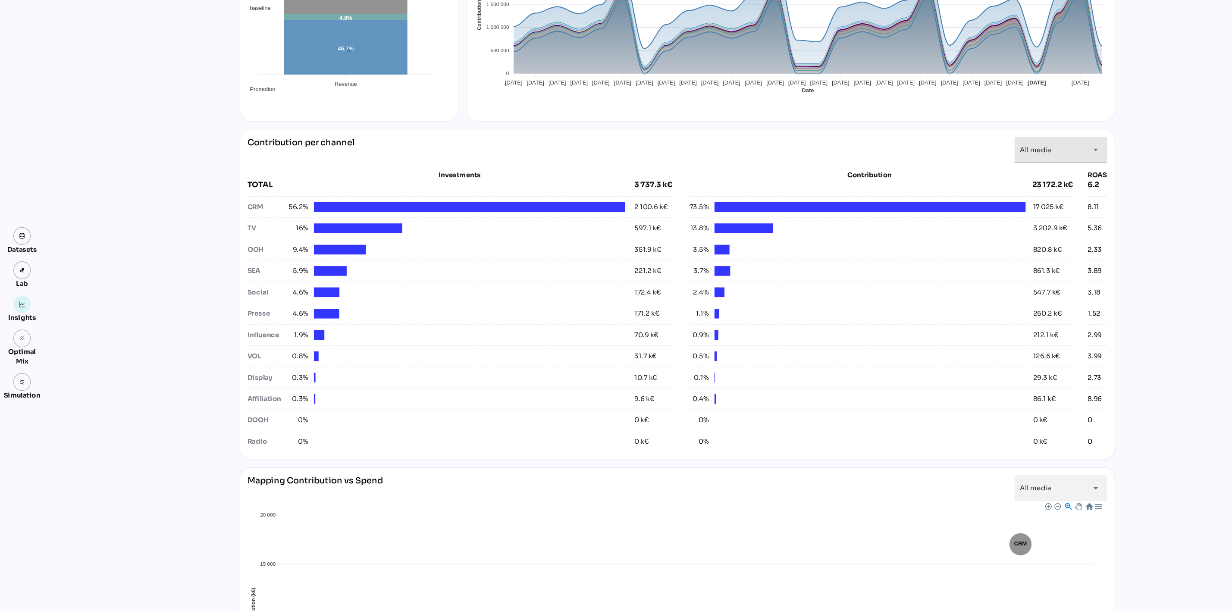
click at [955, 138] on span "All media" at bounding box center [962, 139] width 29 height 8
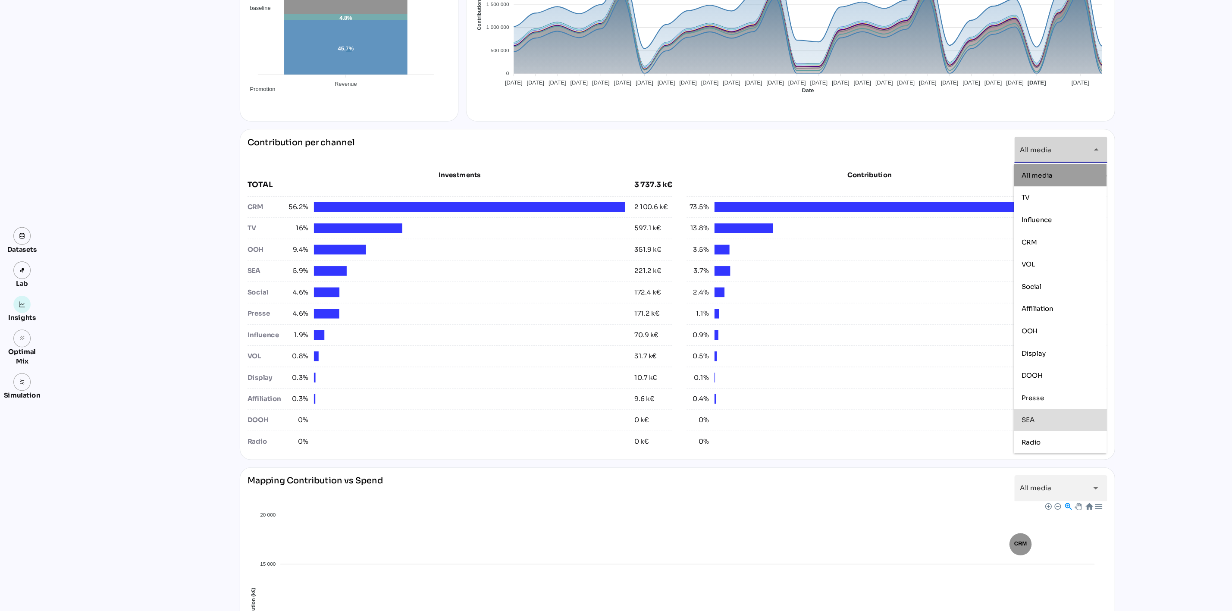
click at [783, 395] on div at bounding box center [808, 390] width 289 height 9
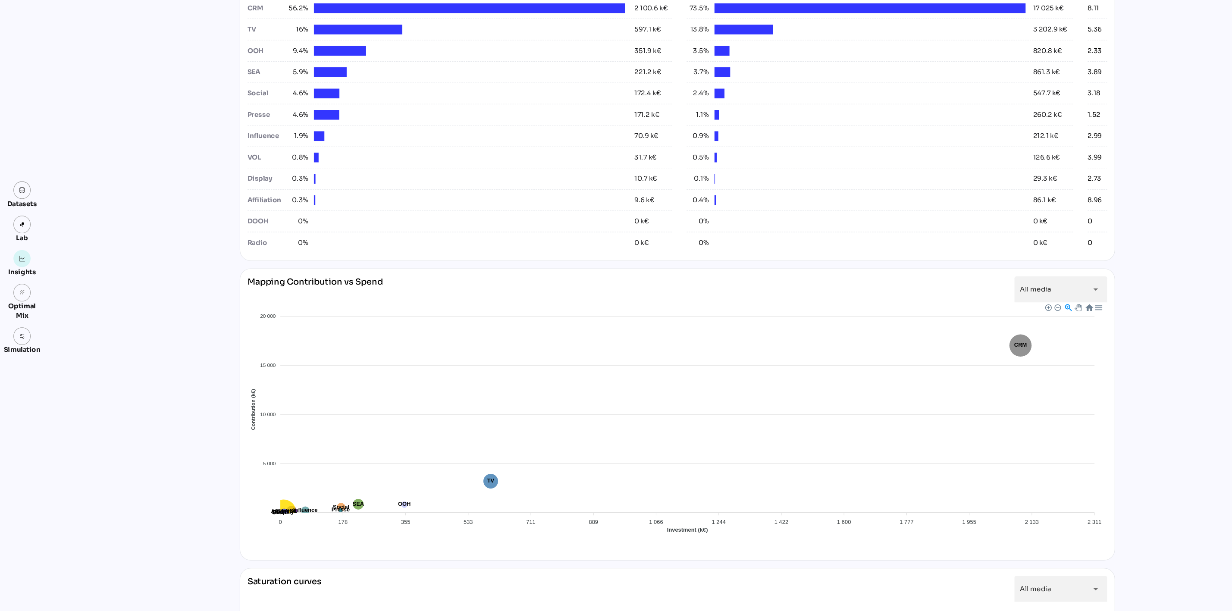
scroll to position [524, 0]
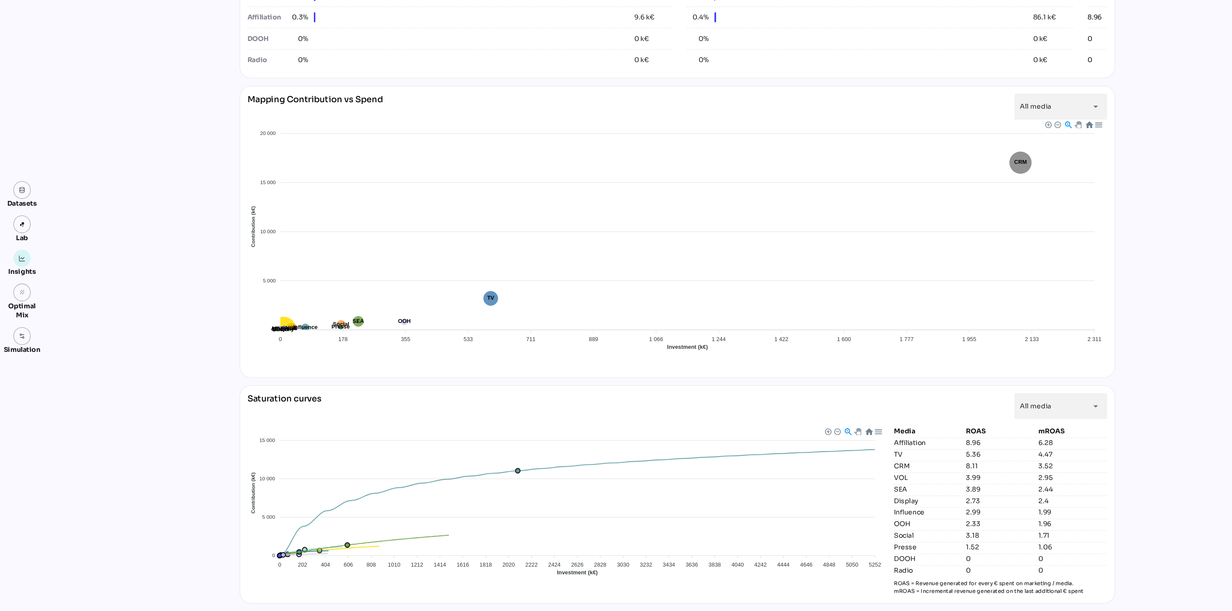
click at [991, 545] on div "Media ROAS mROAS Affiliation 8.96 6.28 TV 5.36 4.47 CRM 8.11 3.52 VOL 3.99 2.95…" at bounding box center [930, 517] width 198 height 157
drag, startPoint x: 864, startPoint y: 529, endPoint x: 966, endPoint y: 527, distance: 101.3
click at [966, 527] on div "OOH 2.33 1.96" at bounding box center [930, 529] width 198 height 9
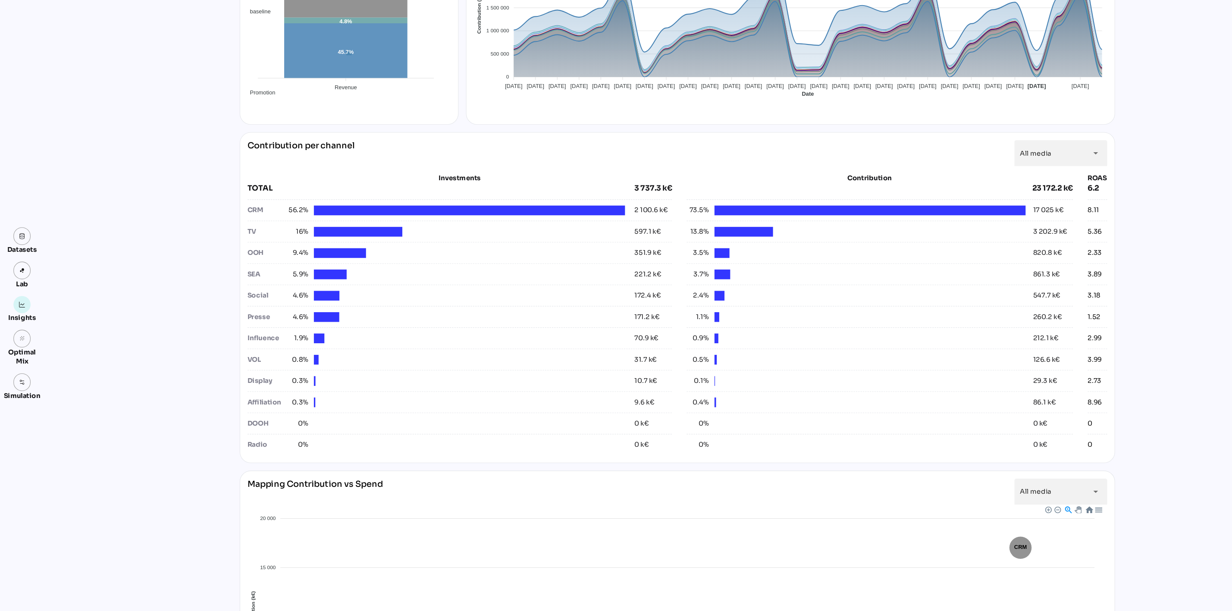
scroll to position [146, 0]
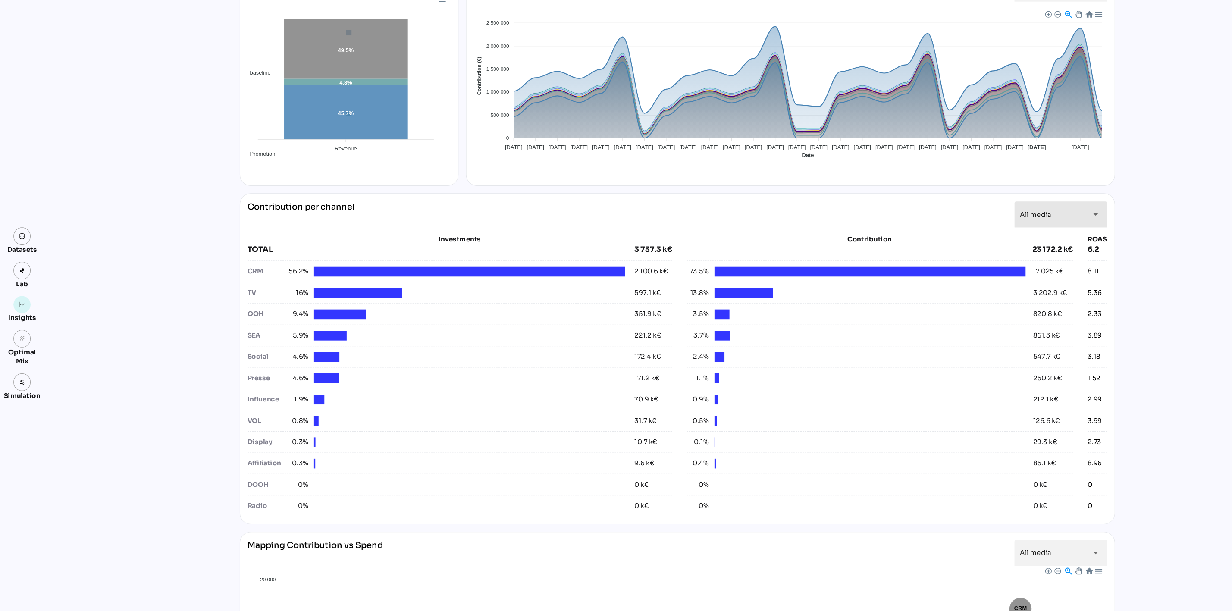
click at [965, 203] on span "All media" at bounding box center [962, 199] width 29 height 8
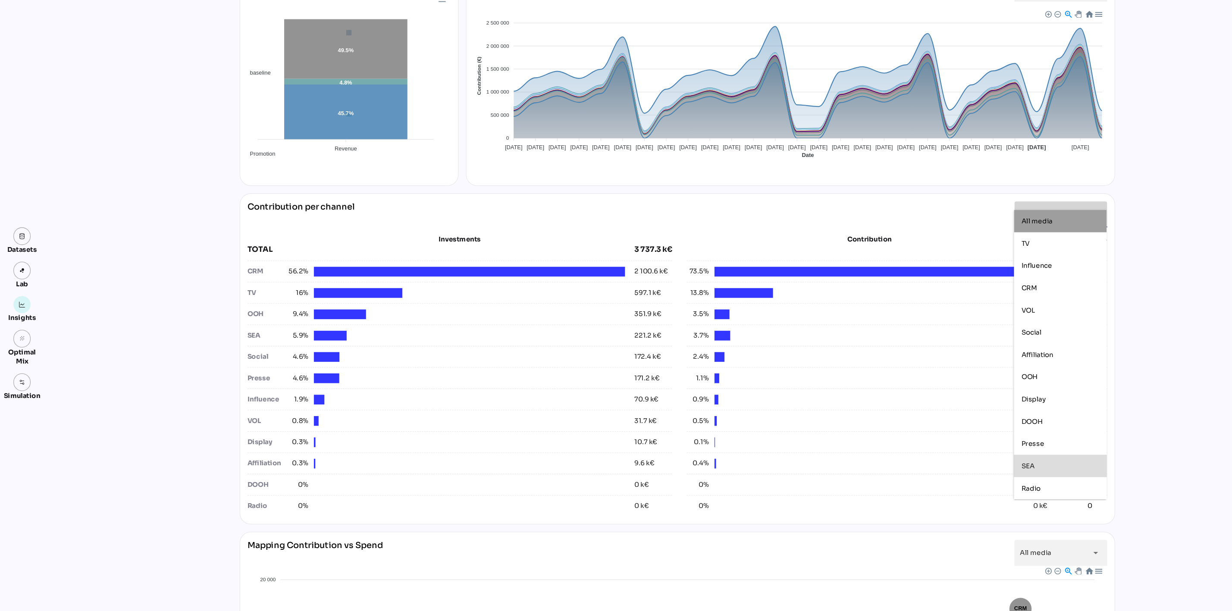
scroll to position [163, 0]
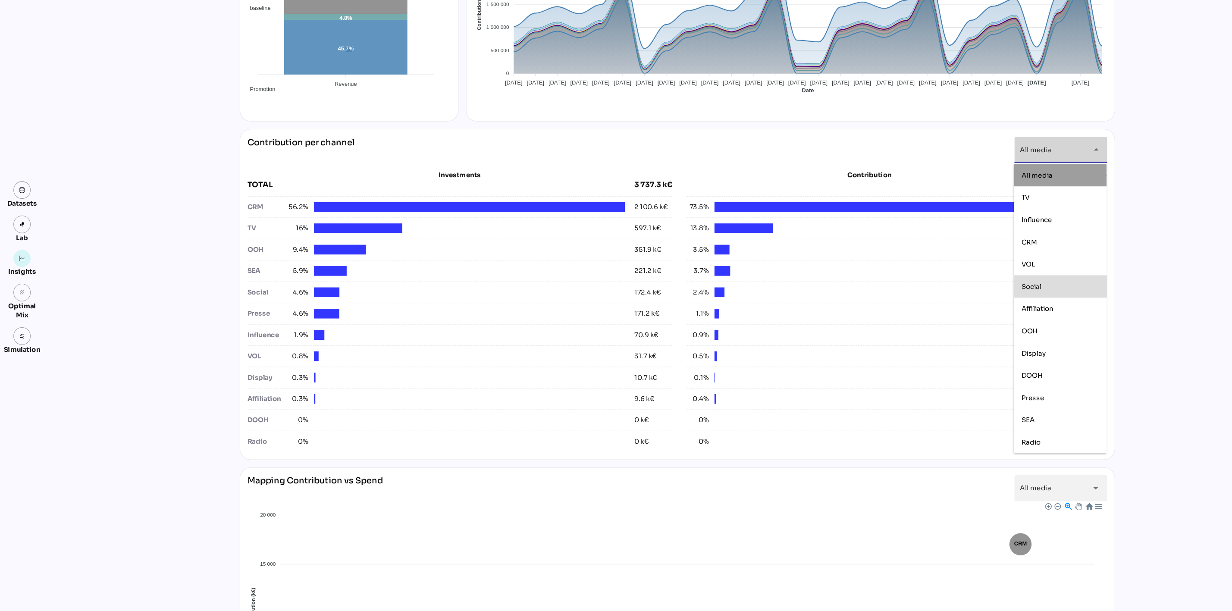
click at [995, 310] on div "Social" at bounding box center [986, 308] width 72 height 7
type input "******"
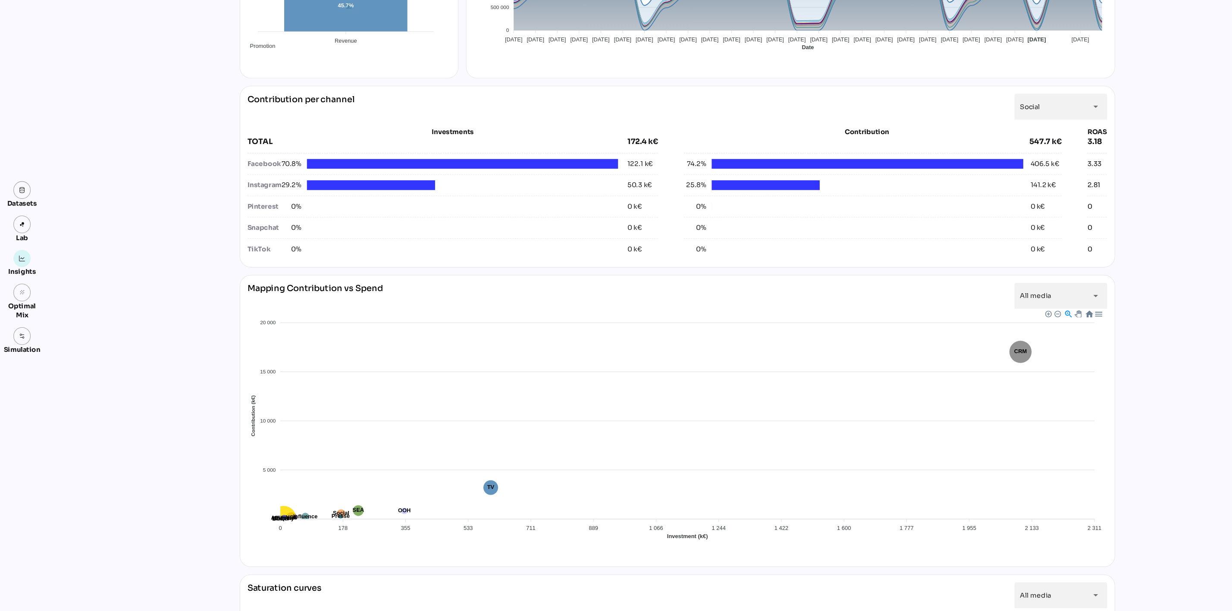
scroll to position [384, 0]
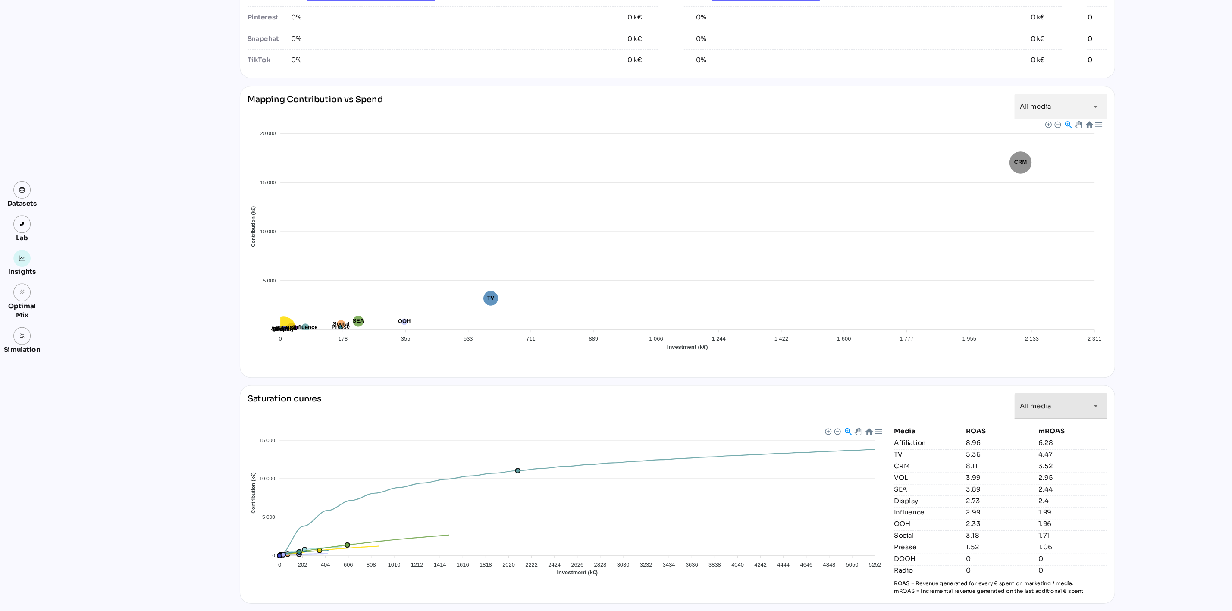
click at [989, 415] on div "All media *********" at bounding box center [978, 420] width 60 height 24
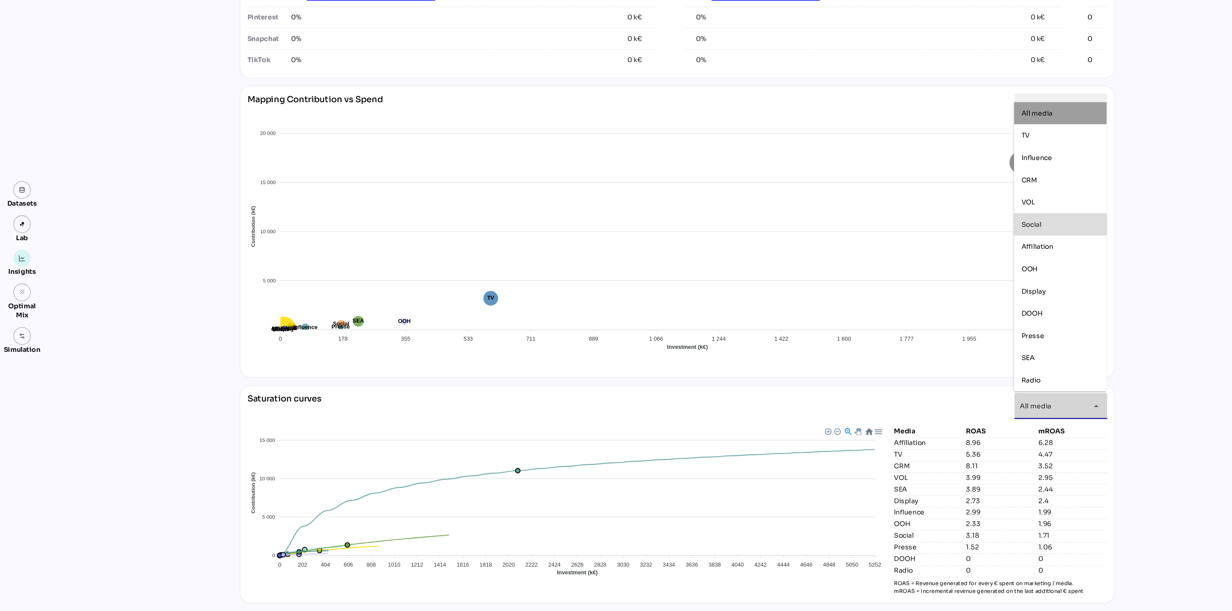
click at [974, 252] on div "Social" at bounding box center [986, 251] width 72 height 7
type input "******"
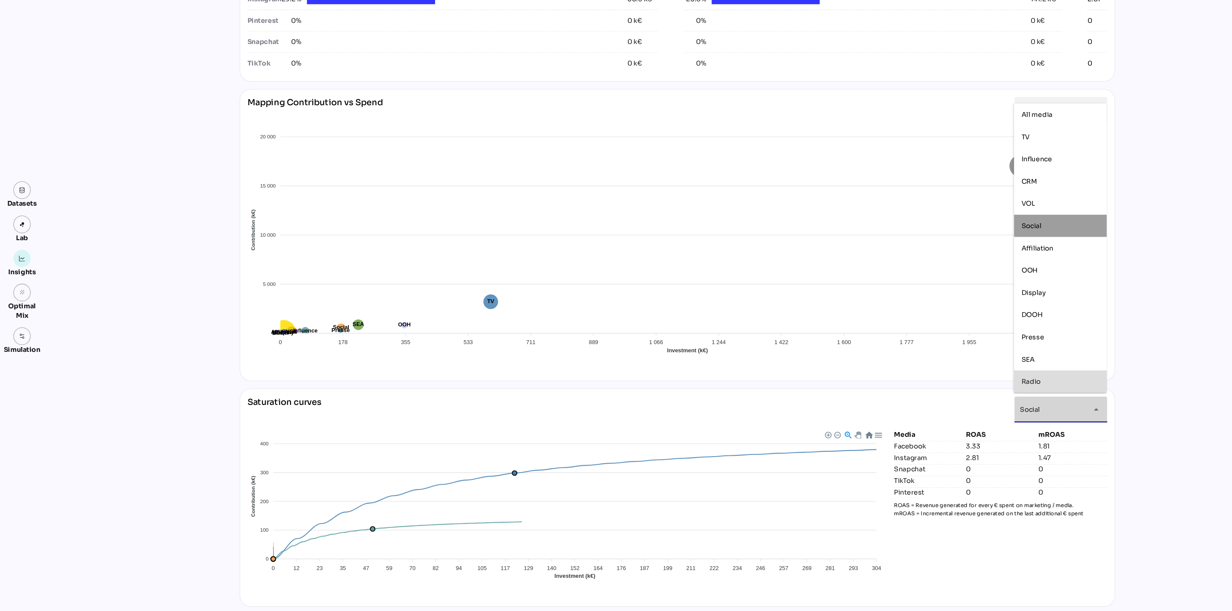
scroll to position [383, 0]
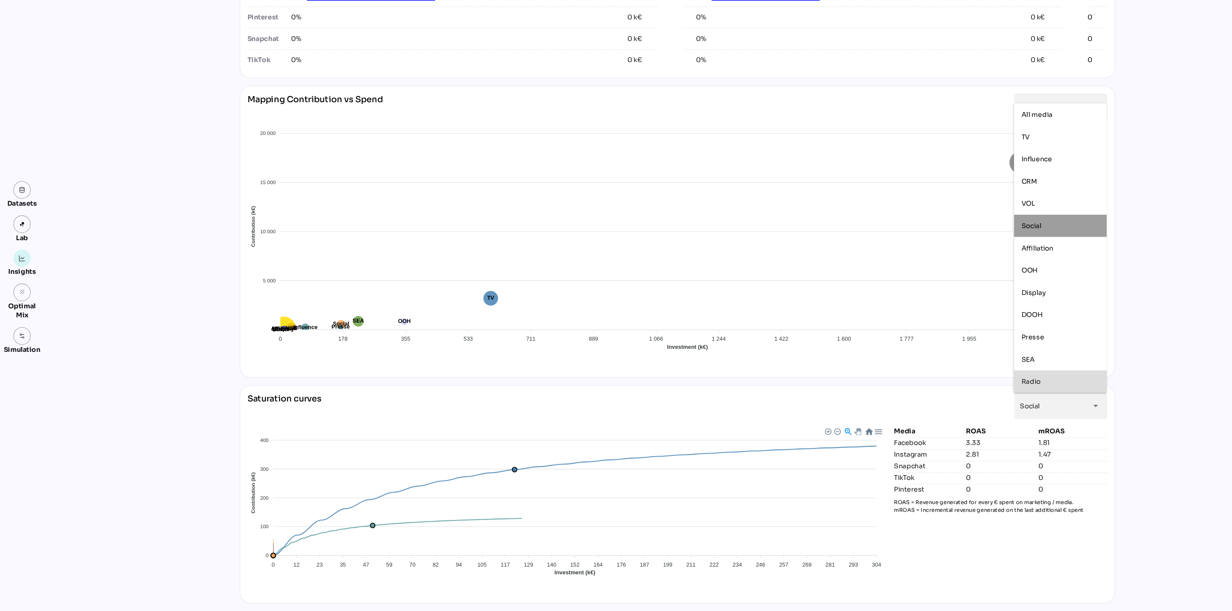
click at [1125, 509] on div "Datasets Lab Insights grain Optimal Mix Simulation Insights 07/04/2025 to 04/05…" at bounding box center [616, 129] width 1232 height 963
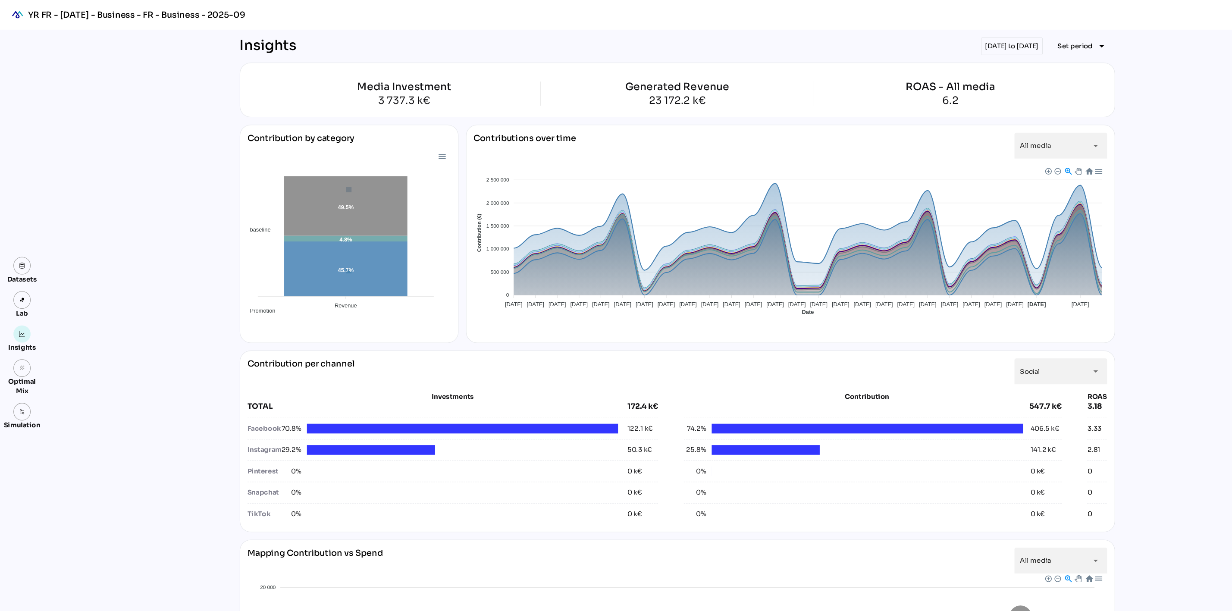
scroll to position [17, 0]
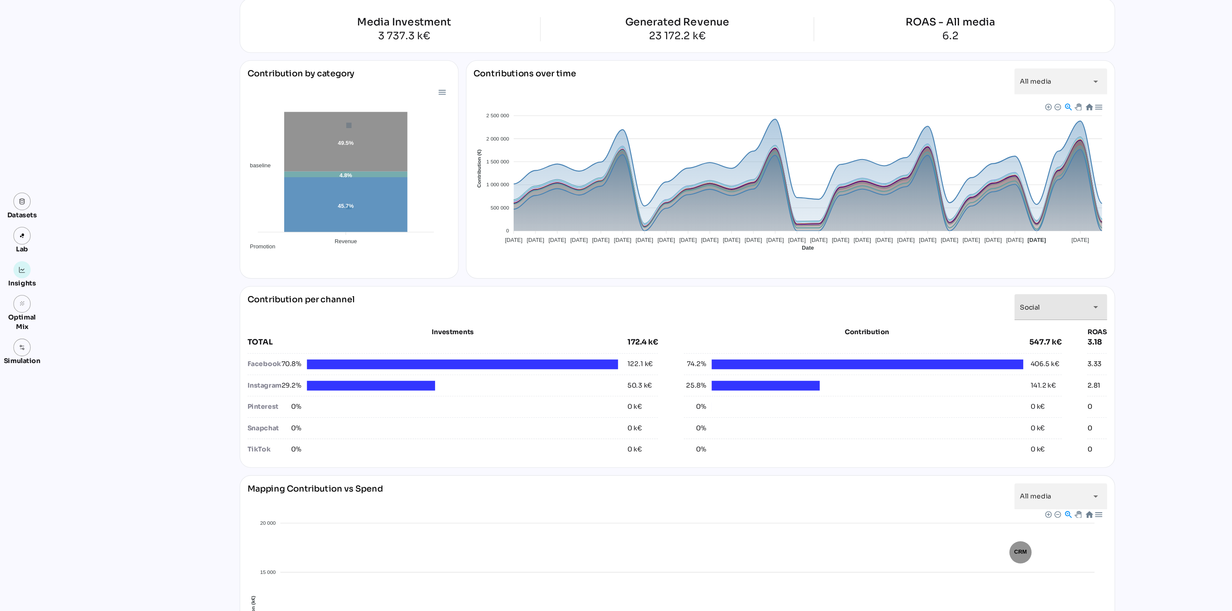
click at [1000, 327] on div "Social ******" at bounding box center [978, 328] width 60 height 24
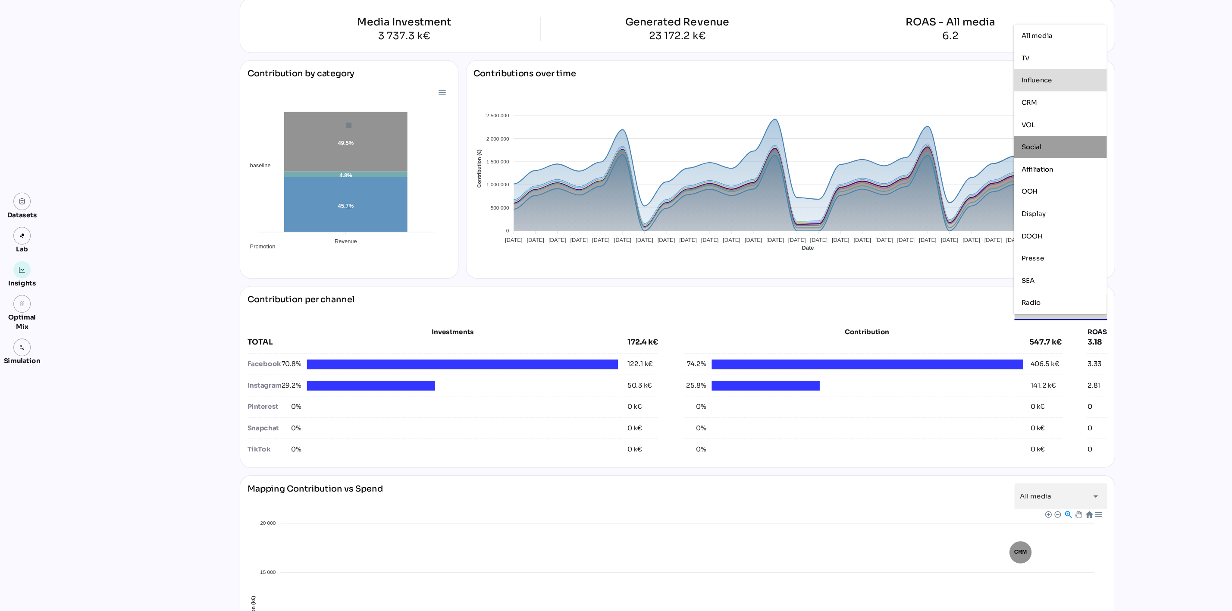
scroll to position [0, 0]
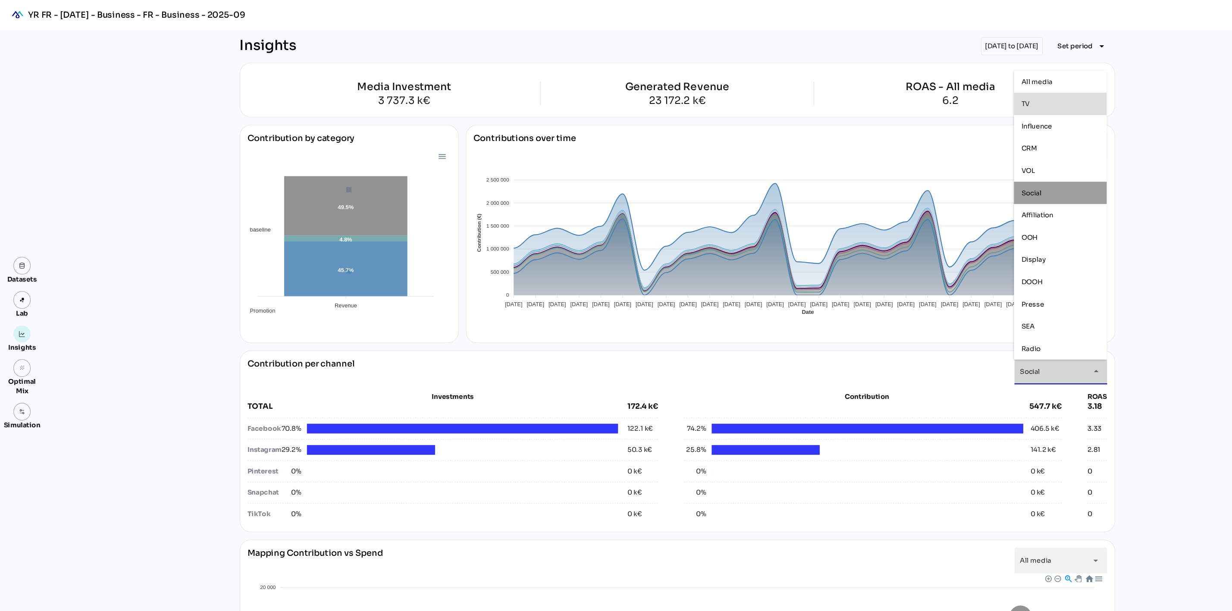
click at [973, 96] on div "TV" at bounding box center [986, 96] width 72 height 7
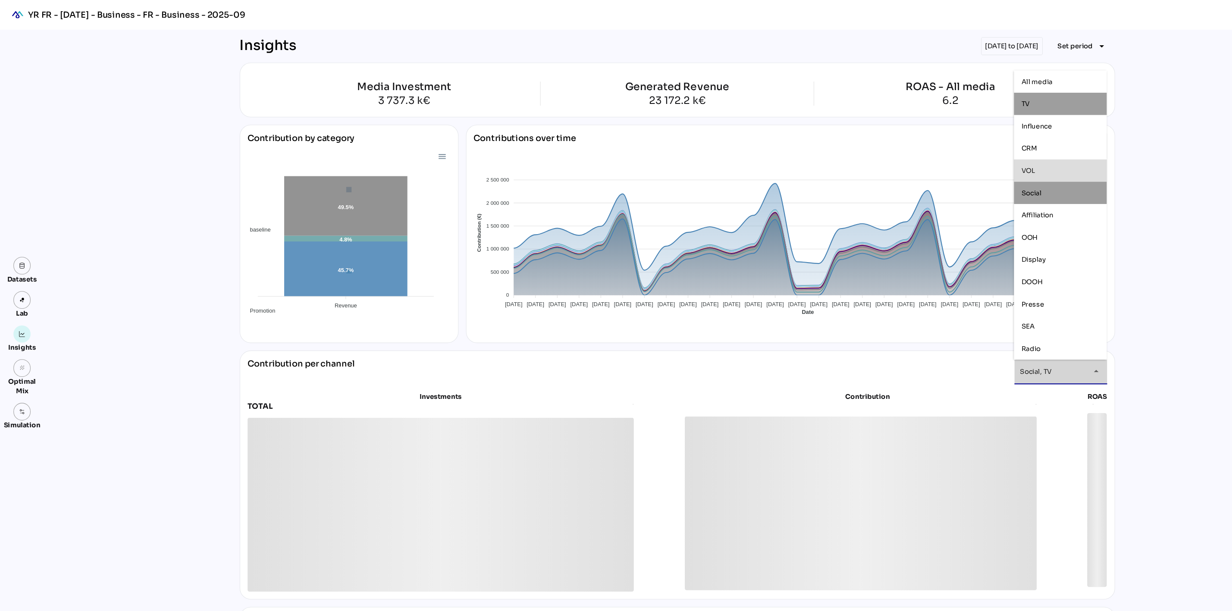
click at [969, 157] on div "VOL" at bounding box center [986, 158] width 72 height 7
click at [984, 230] on div "OOH" at bounding box center [986, 220] width 86 height 21
click at [985, 240] on div "Display" at bounding box center [986, 241] width 72 height 7
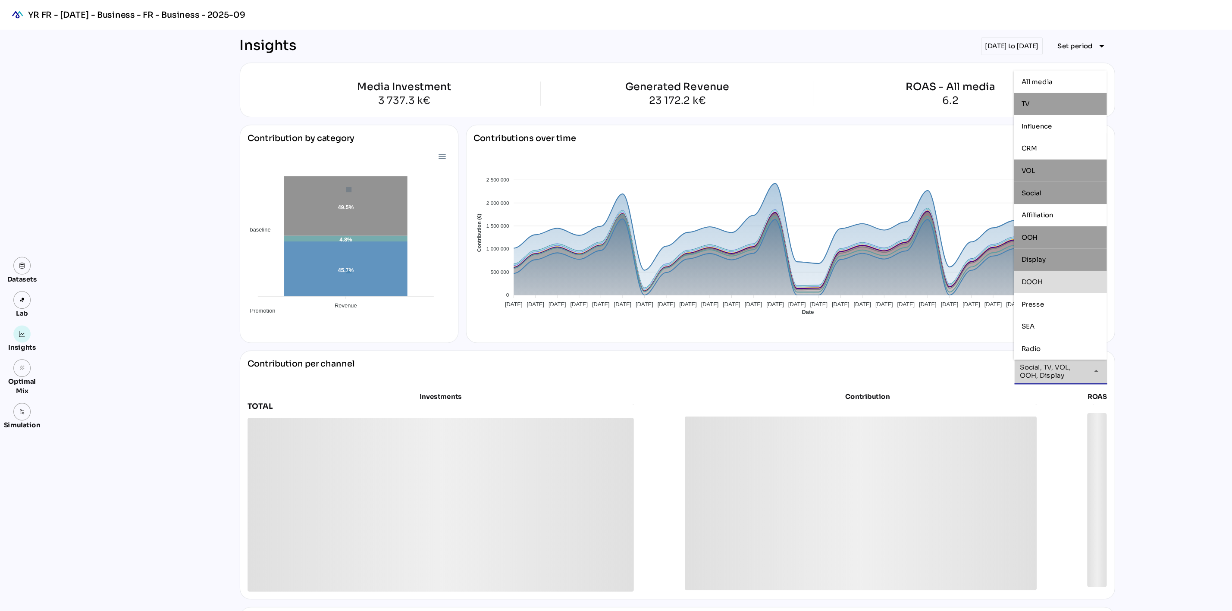
click at [987, 261] on div "DOOH" at bounding box center [986, 262] width 72 height 7
click at [986, 291] on div "Presse" at bounding box center [986, 282] width 86 height 21
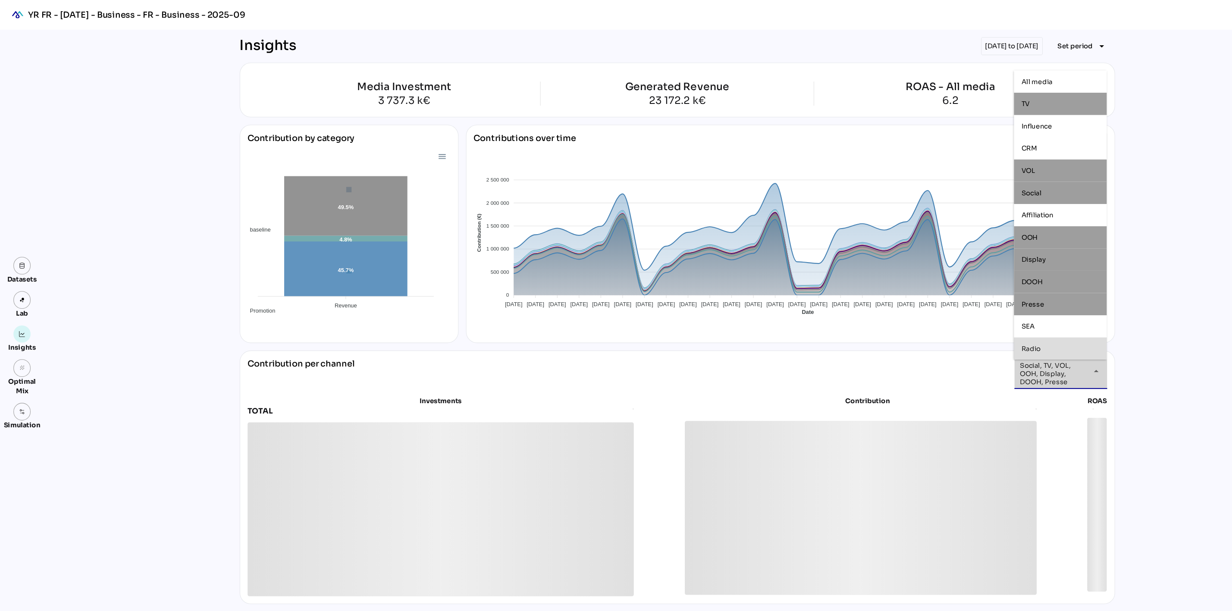
click at [990, 321] on div "Radio" at bounding box center [986, 324] width 72 height 7
type input "**********"
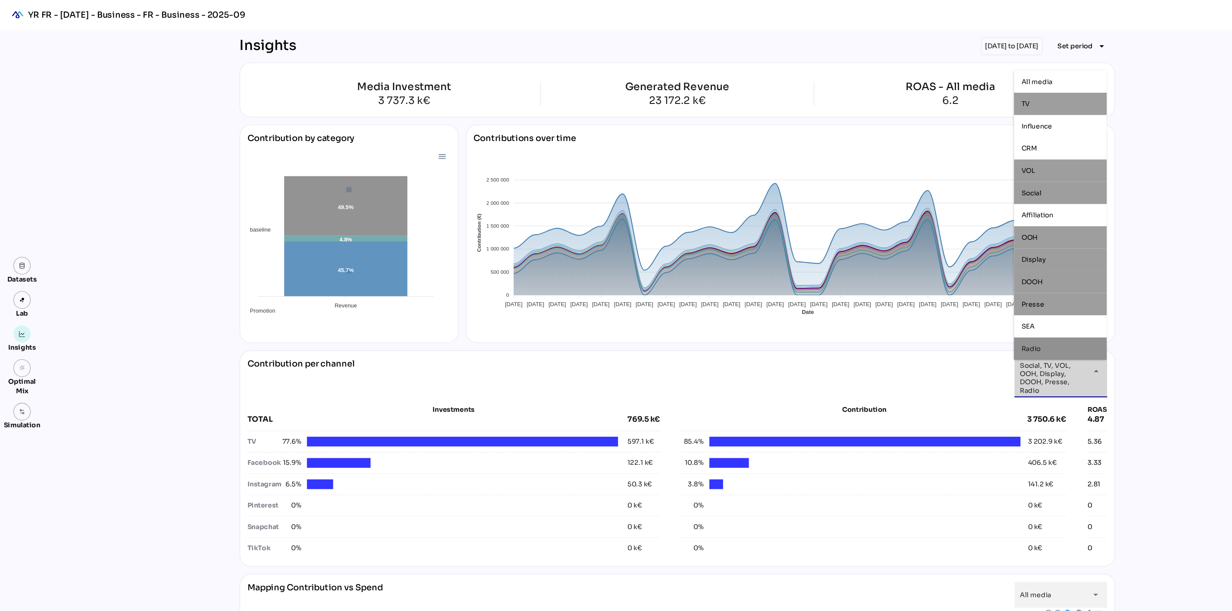
click at [1092, 298] on div "Datasets Lab Insights grain Optimal Mix Simulation Insights 07/04/2025 to 04/05…" at bounding box center [616, 525] width 1232 height 995
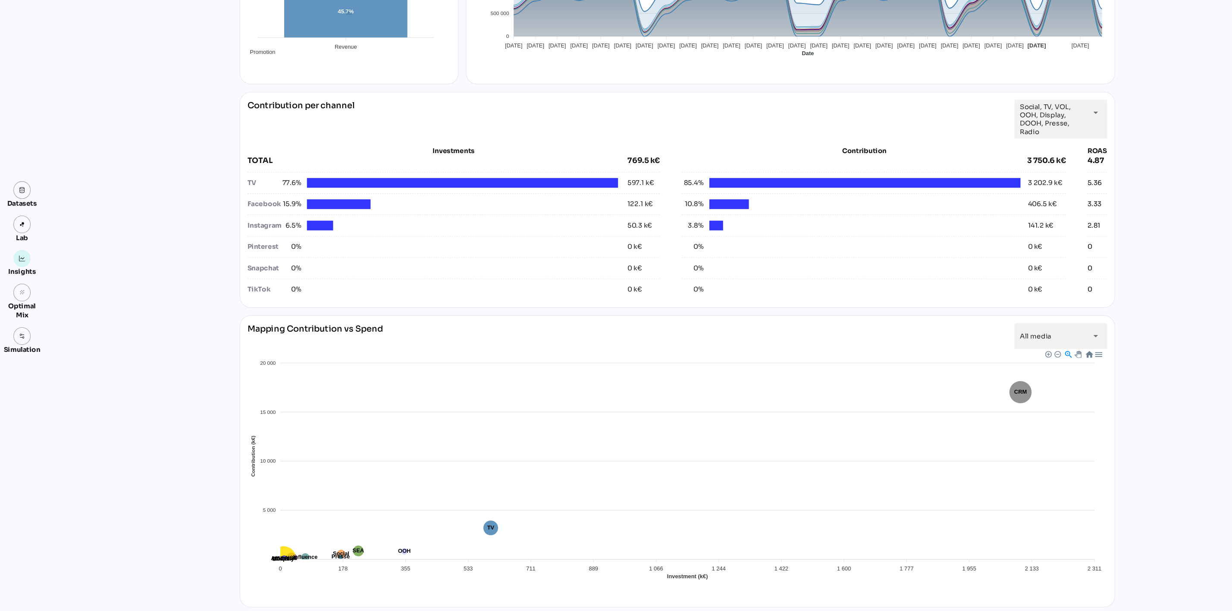
scroll to position [180, 0]
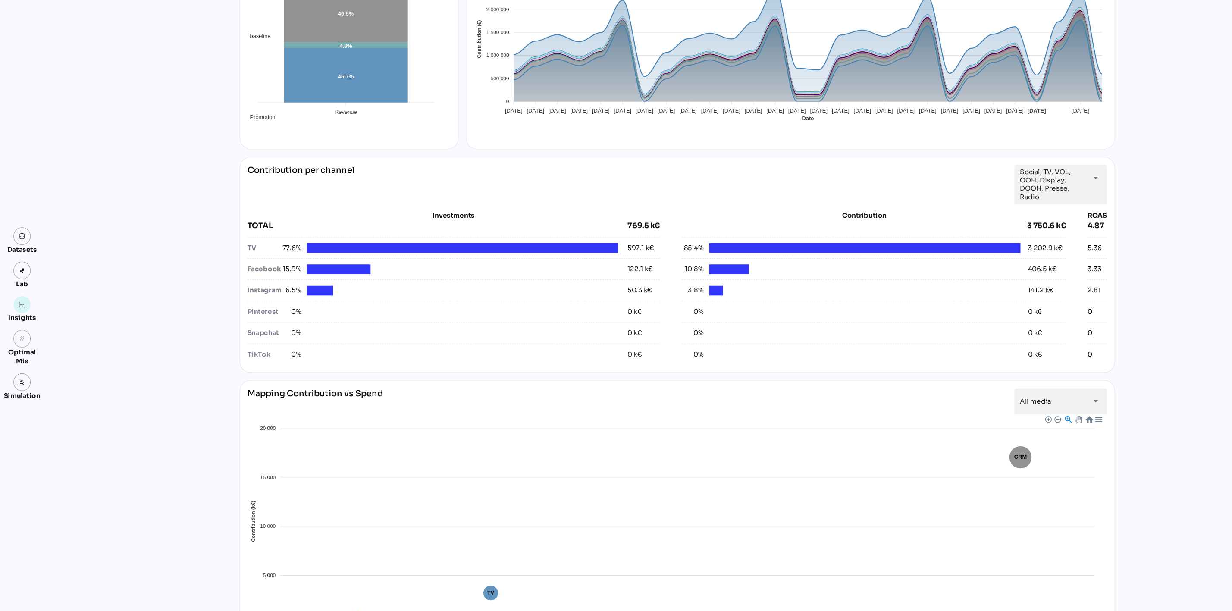
click at [811, 323] on div "0% 0 k€" at bounding box center [812, 327] width 357 height 16
